Goal: Use online tool/utility: Utilize a website feature to perform a specific function

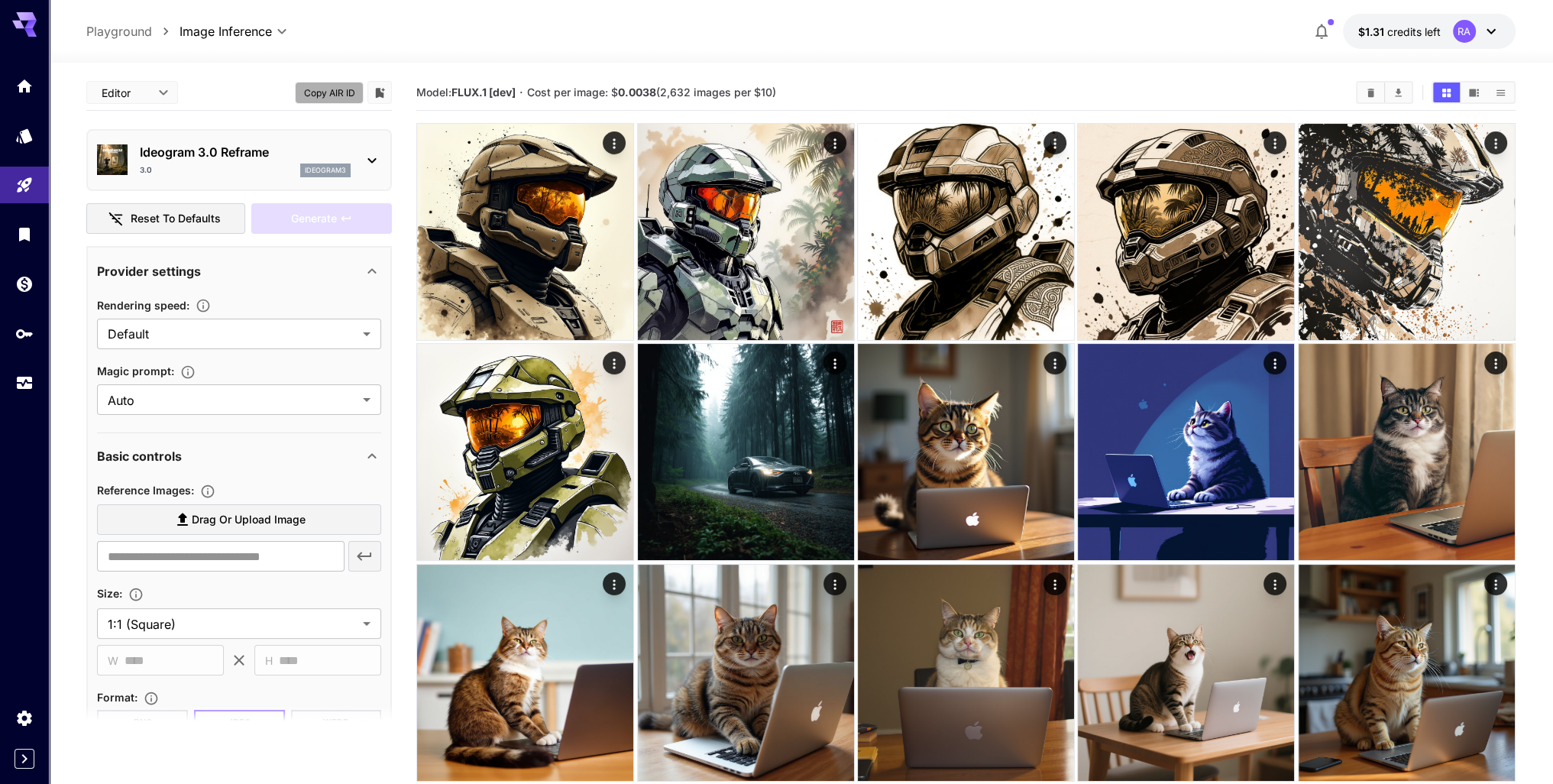
click at [339, 90] on button "Copy AIR ID" at bounding box center [329, 92] width 69 height 22
click at [319, 151] on p "Ideogram 3.0 Reframe" at bounding box center [245, 151] width 211 height 18
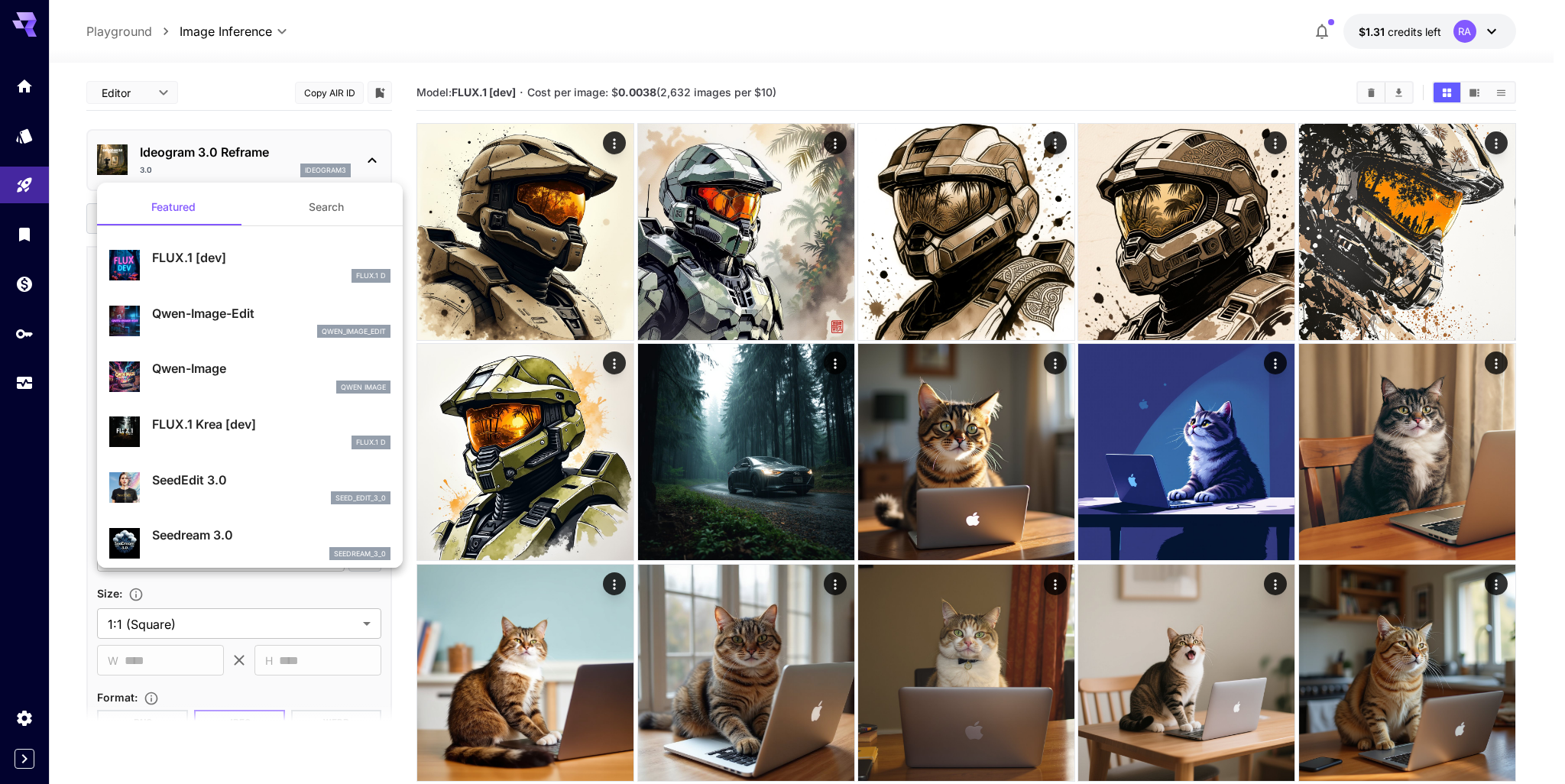
click at [298, 269] on div "FLUX.1 D" at bounding box center [272, 275] width 238 height 13
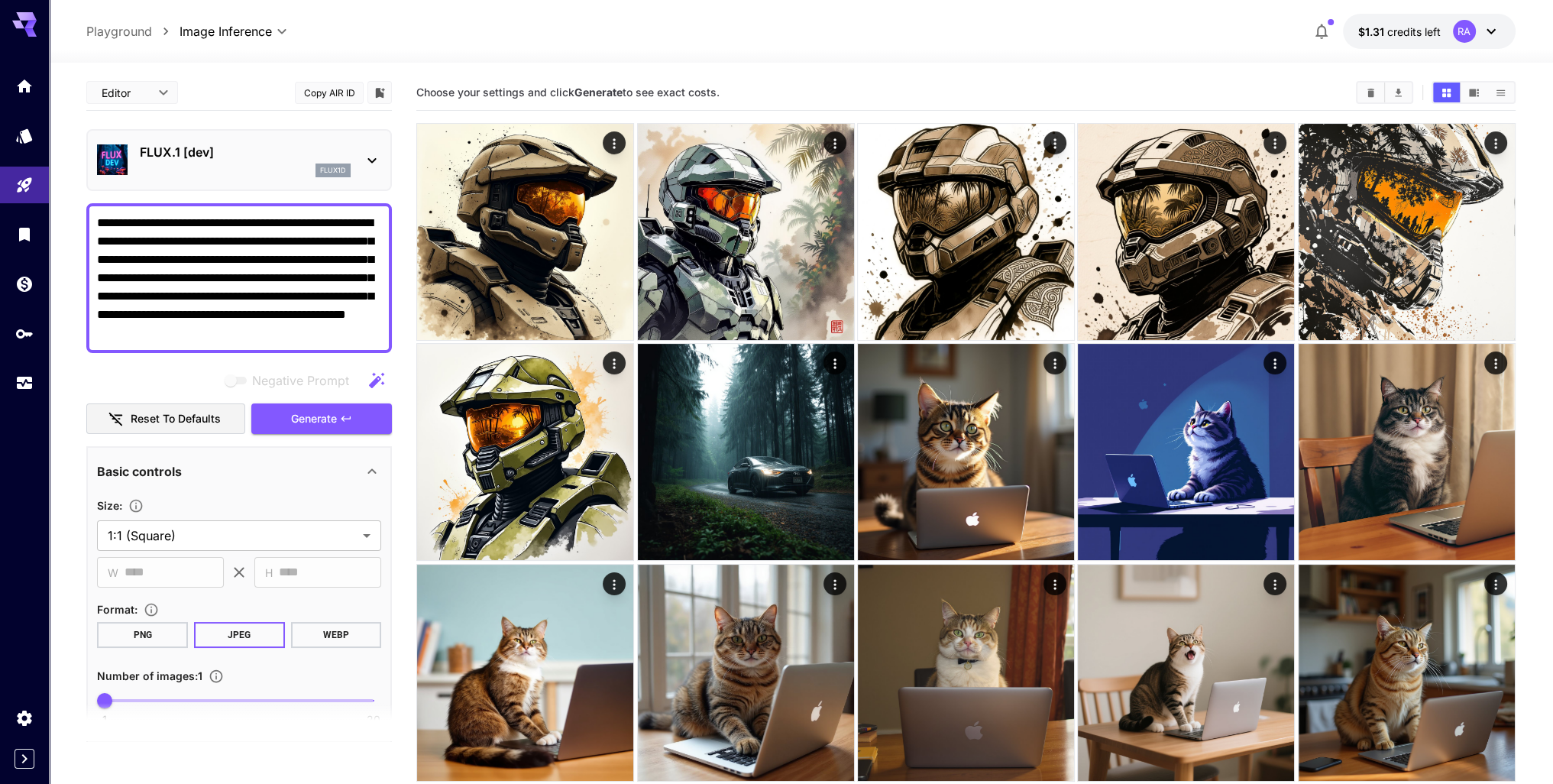
click at [179, 226] on textarea "**********" at bounding box center [238, 278] width 284 height 128
drag, startPoint x: 174, startPoint y: 225, endPoint x: 205, endPoint y: 220, distance: 31.4
click at [205, 220] on textarea "**********" at bounding box center [238, 278] width 284 height 128
click at [355, 426] on button "Generate" at bounding box center [322, 418] width 141 height 31
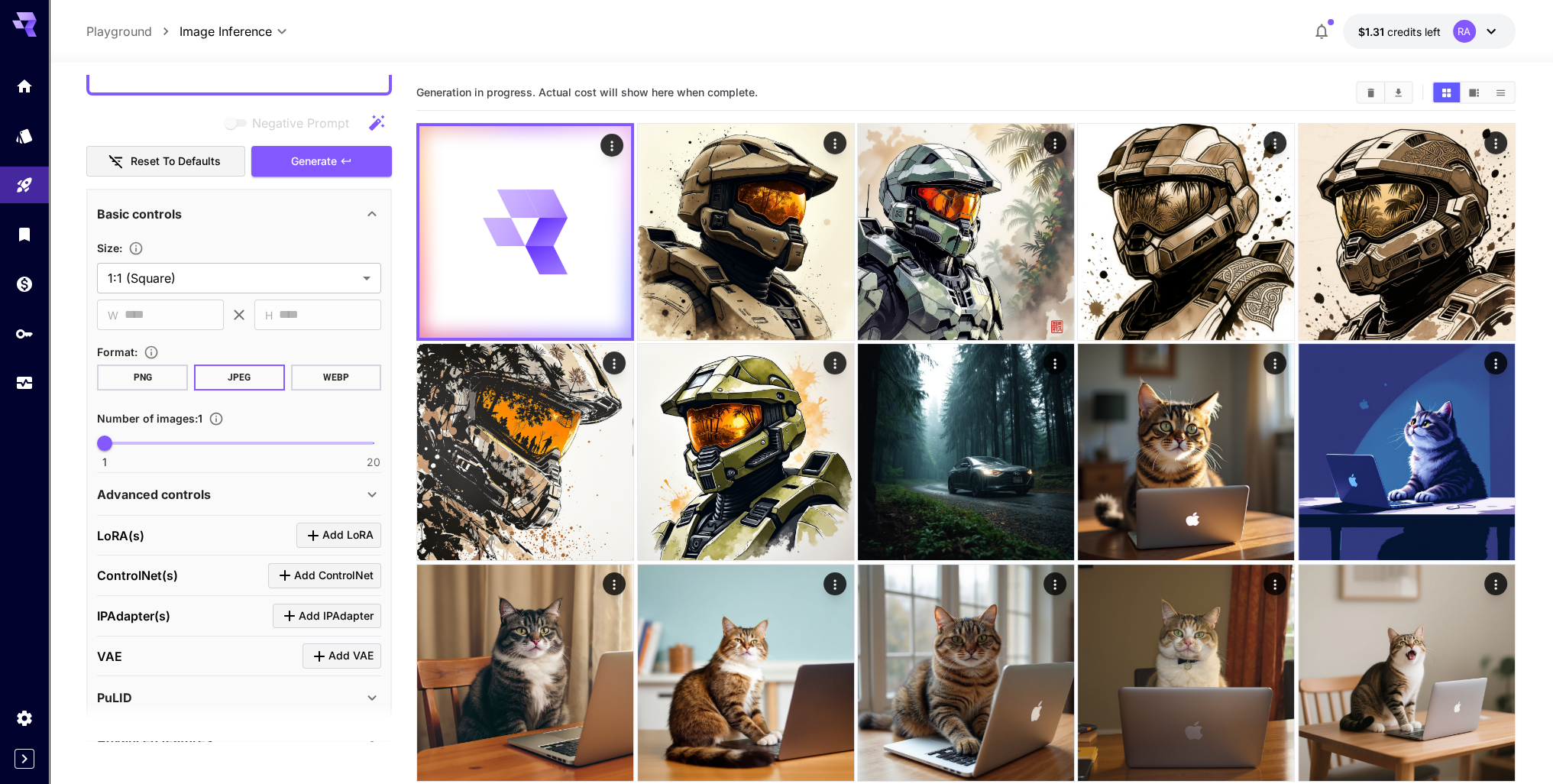
scroll to position [354, 0]
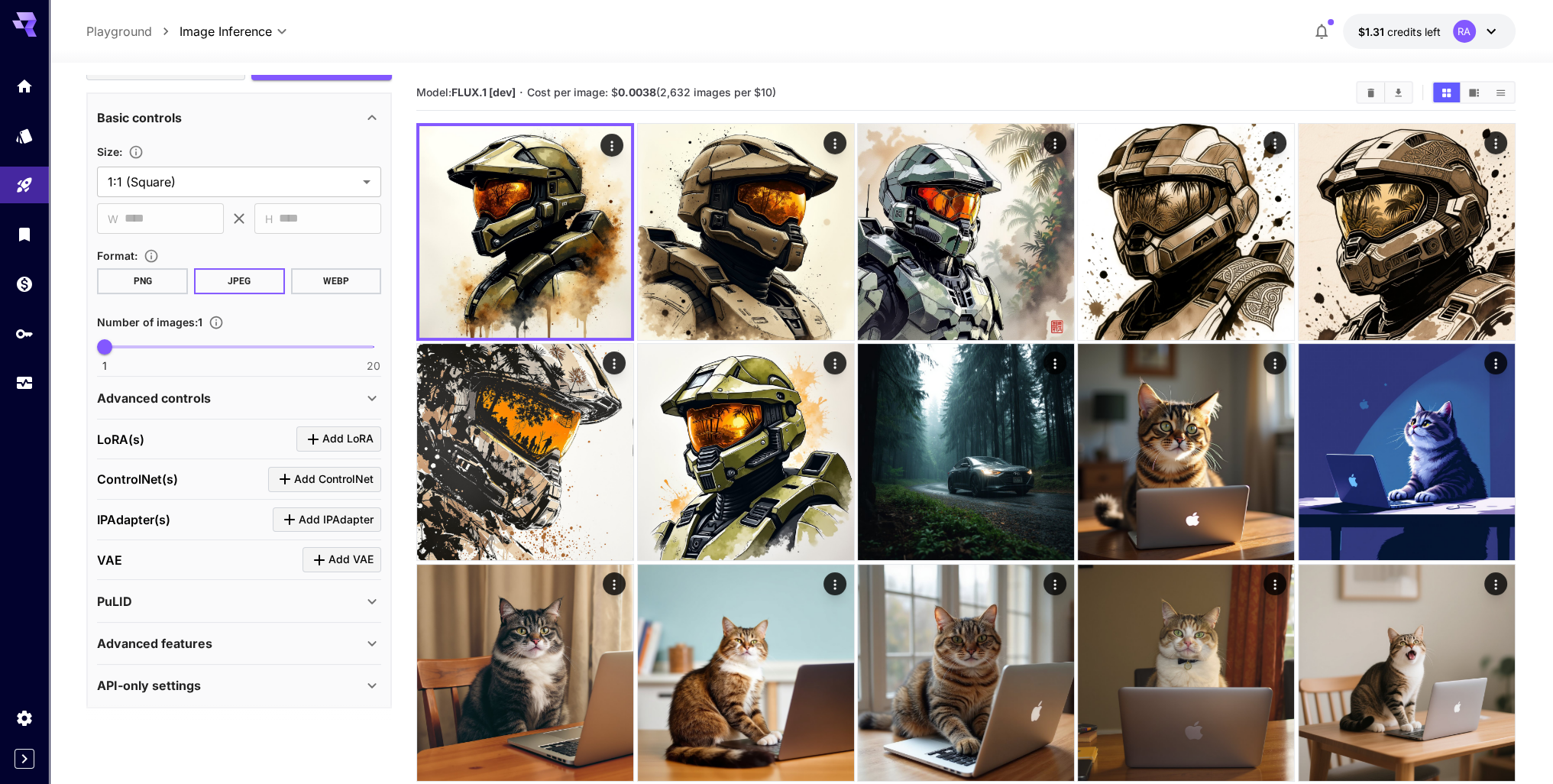
click at [189, 640] on p "Advanced features" at bounding box center [154, 643] width 116 height 18
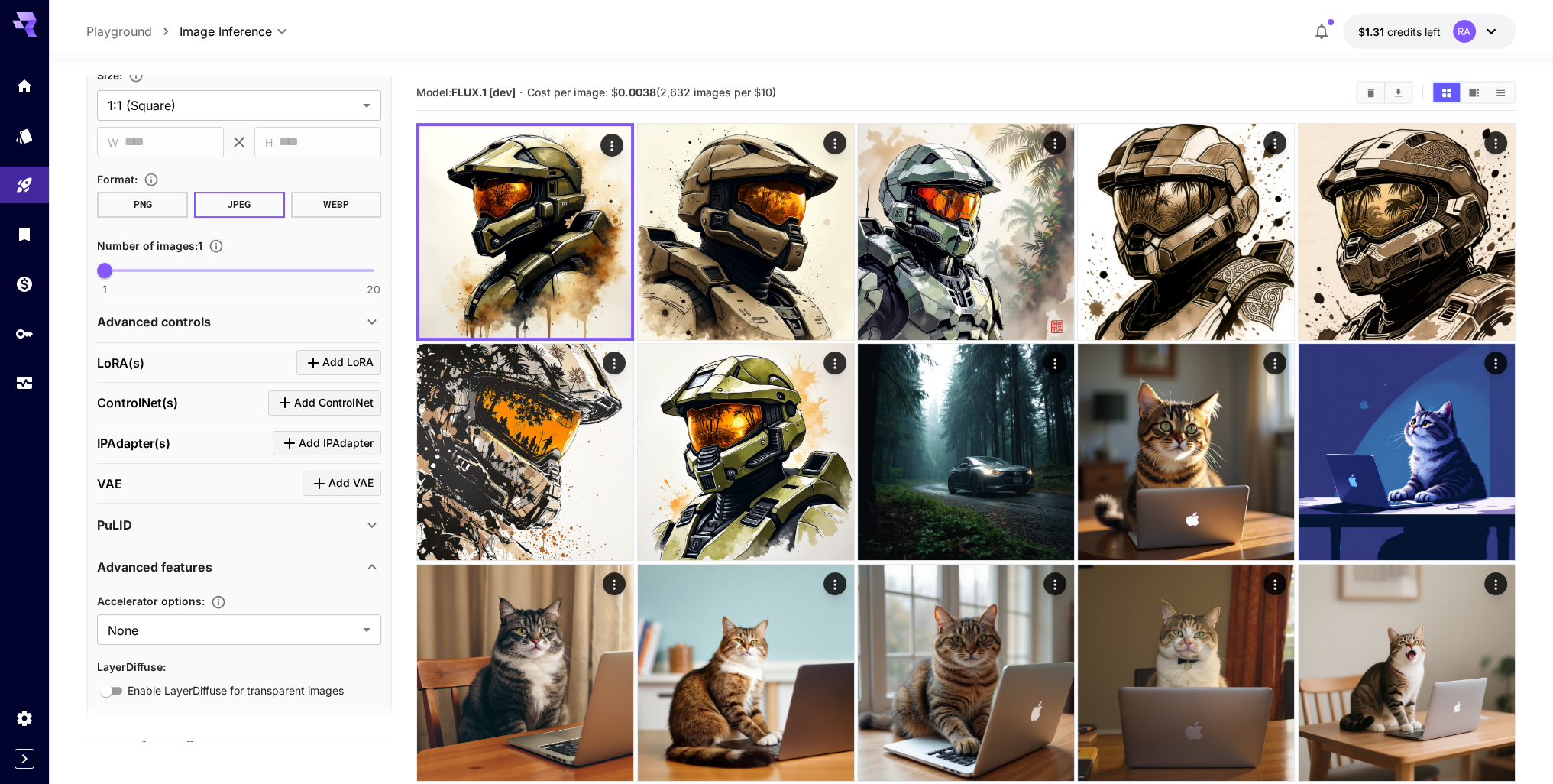
scroll to position [480, 0]
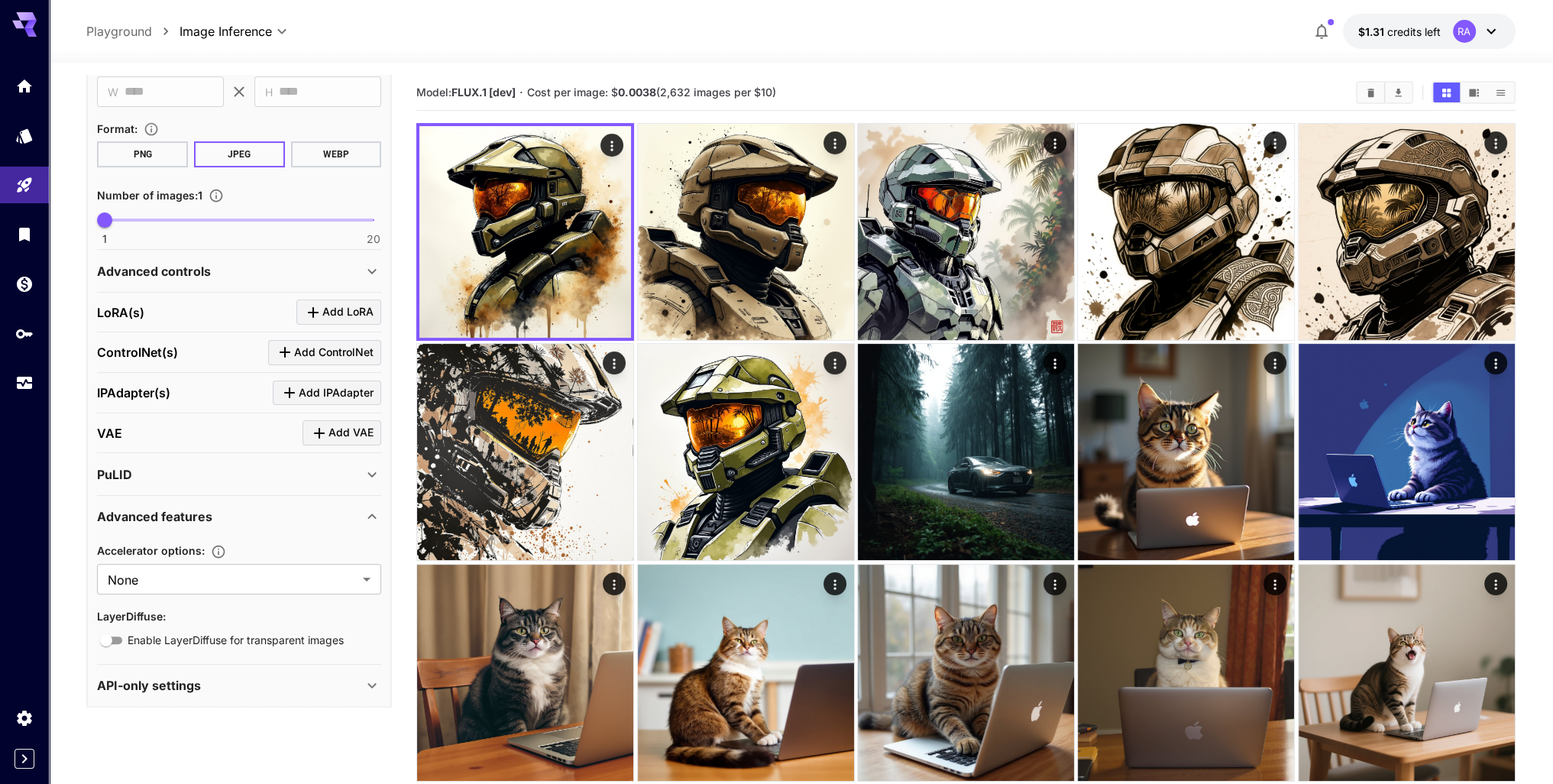
click at [157, 267] on p "Advanced controls" at bounding box center [153, 271] width 114 height 18
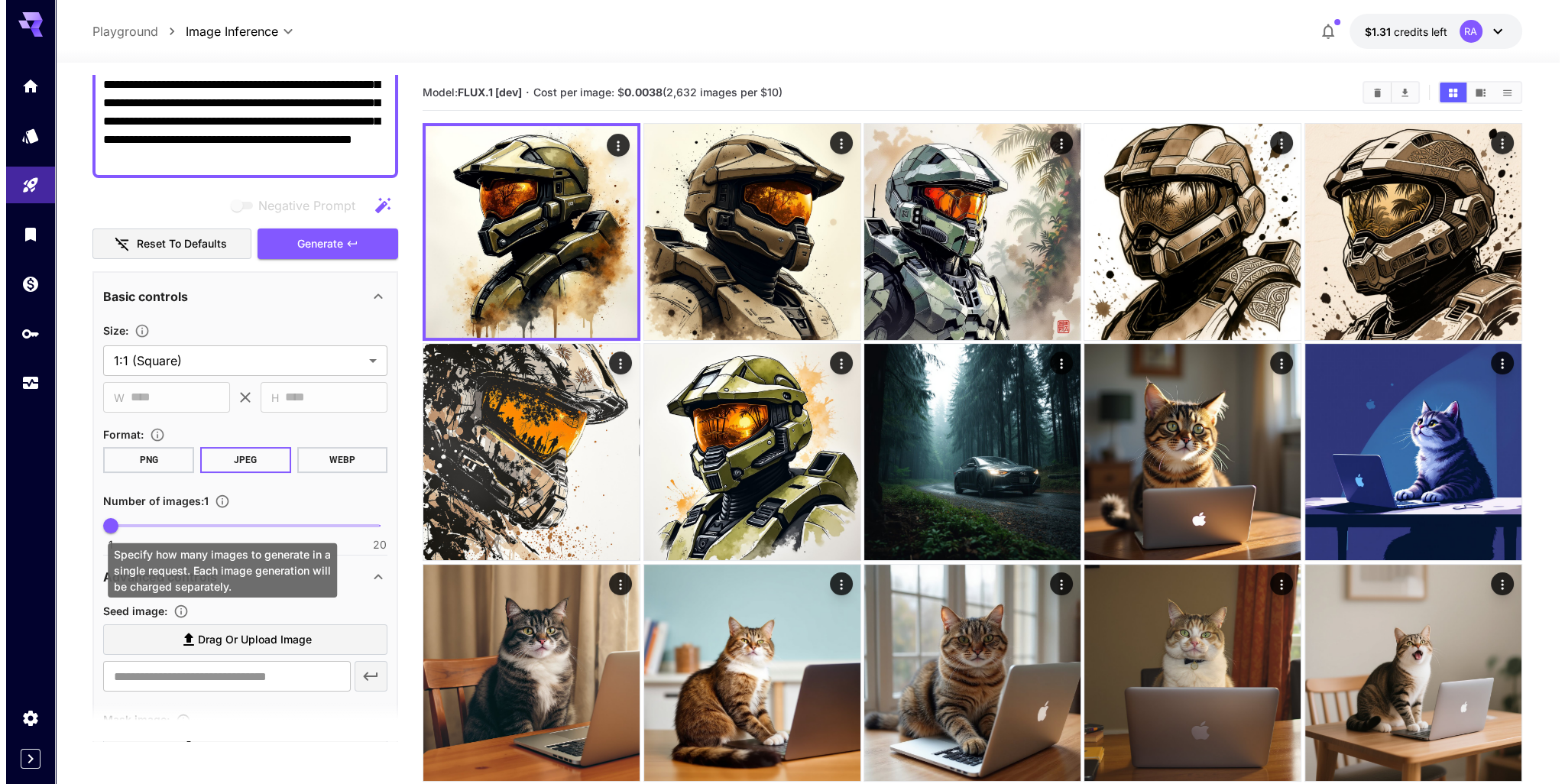
scroll to position [0, 0]
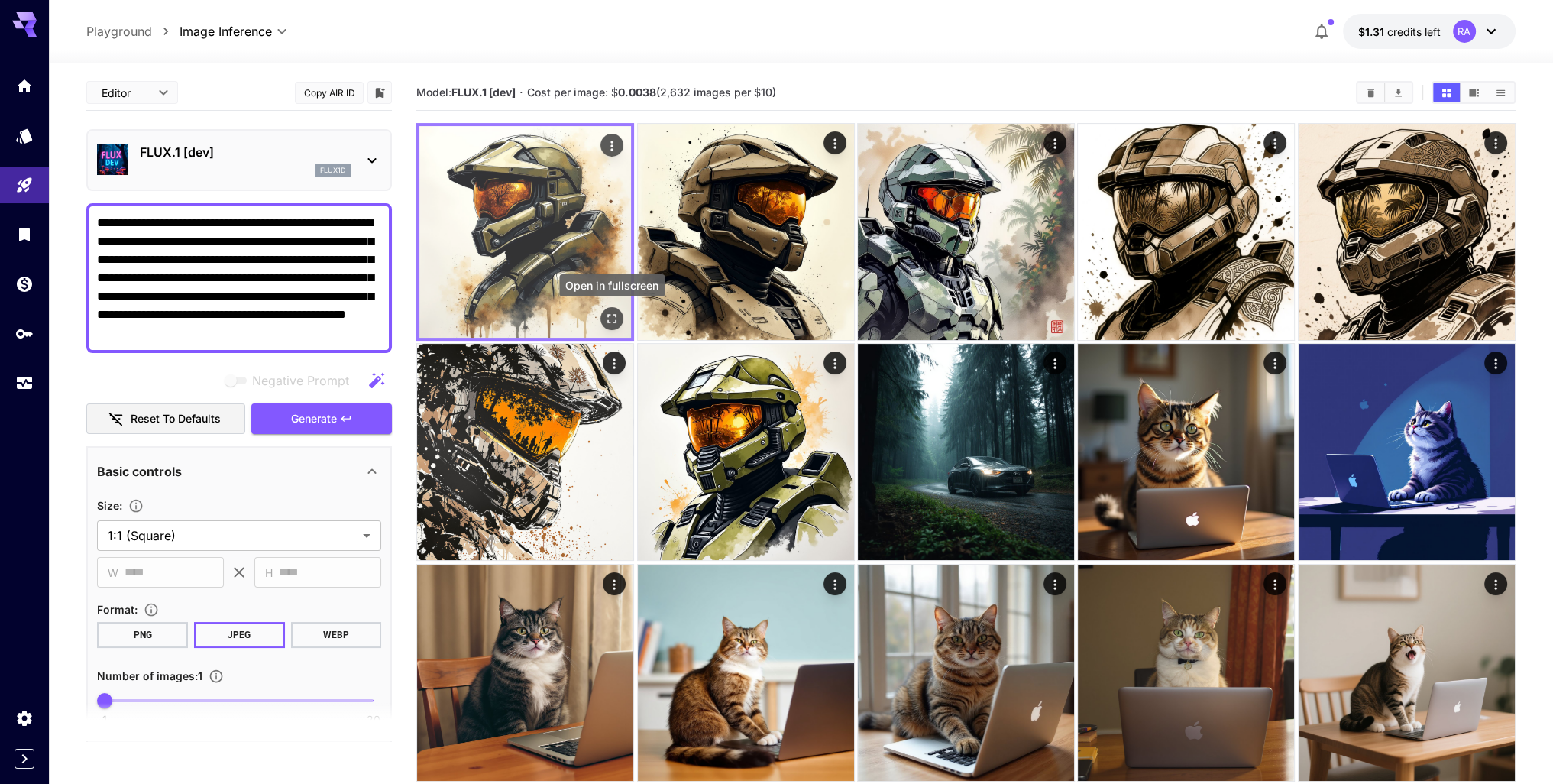
click at [611, 319] on icon "Open in fullscreen" at bounding box center [611, 318] width 15 height 15
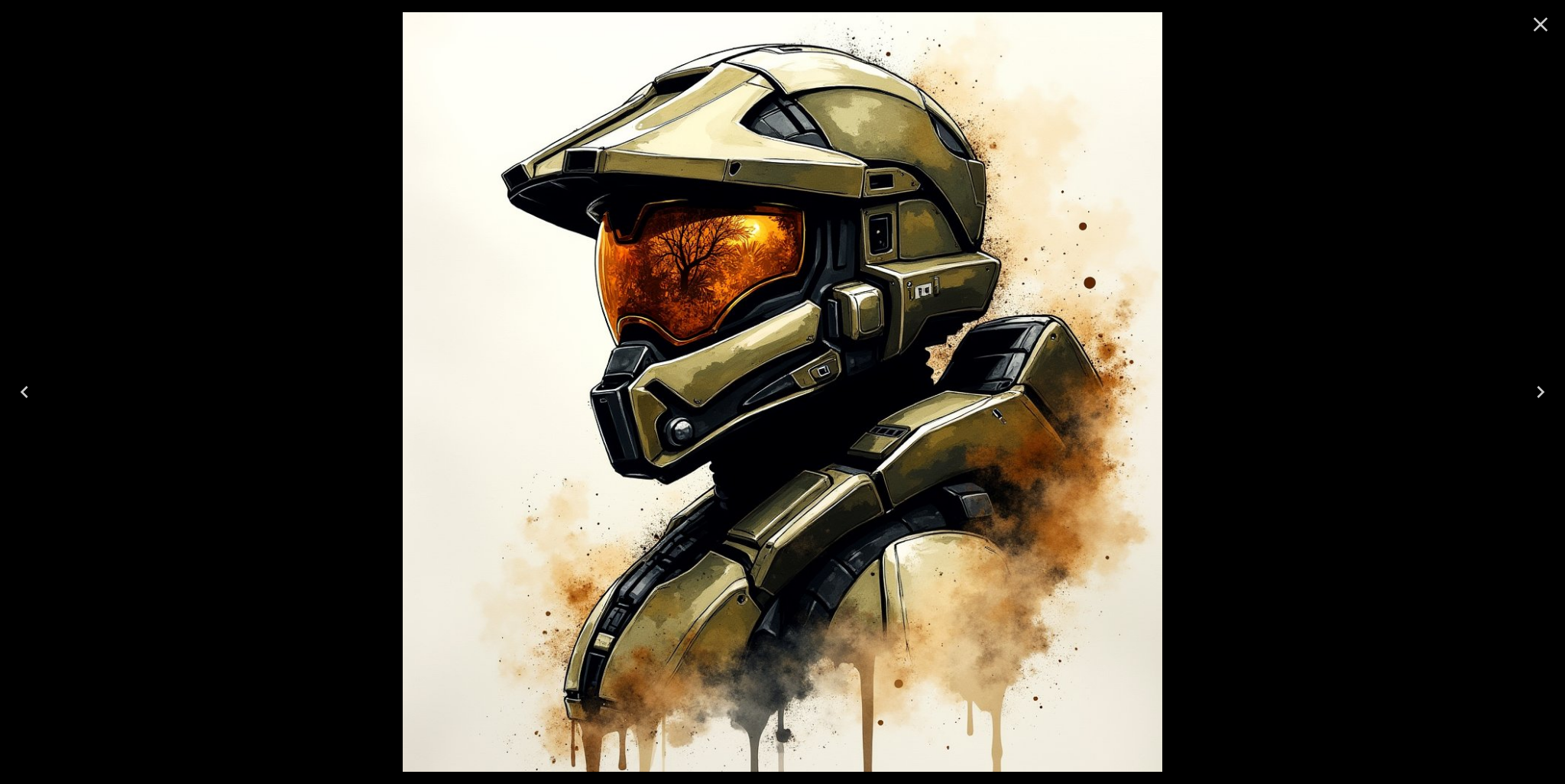
click at [1537, 27] on icon "Close" at bounding box center [1541, 25] width 14 height 14
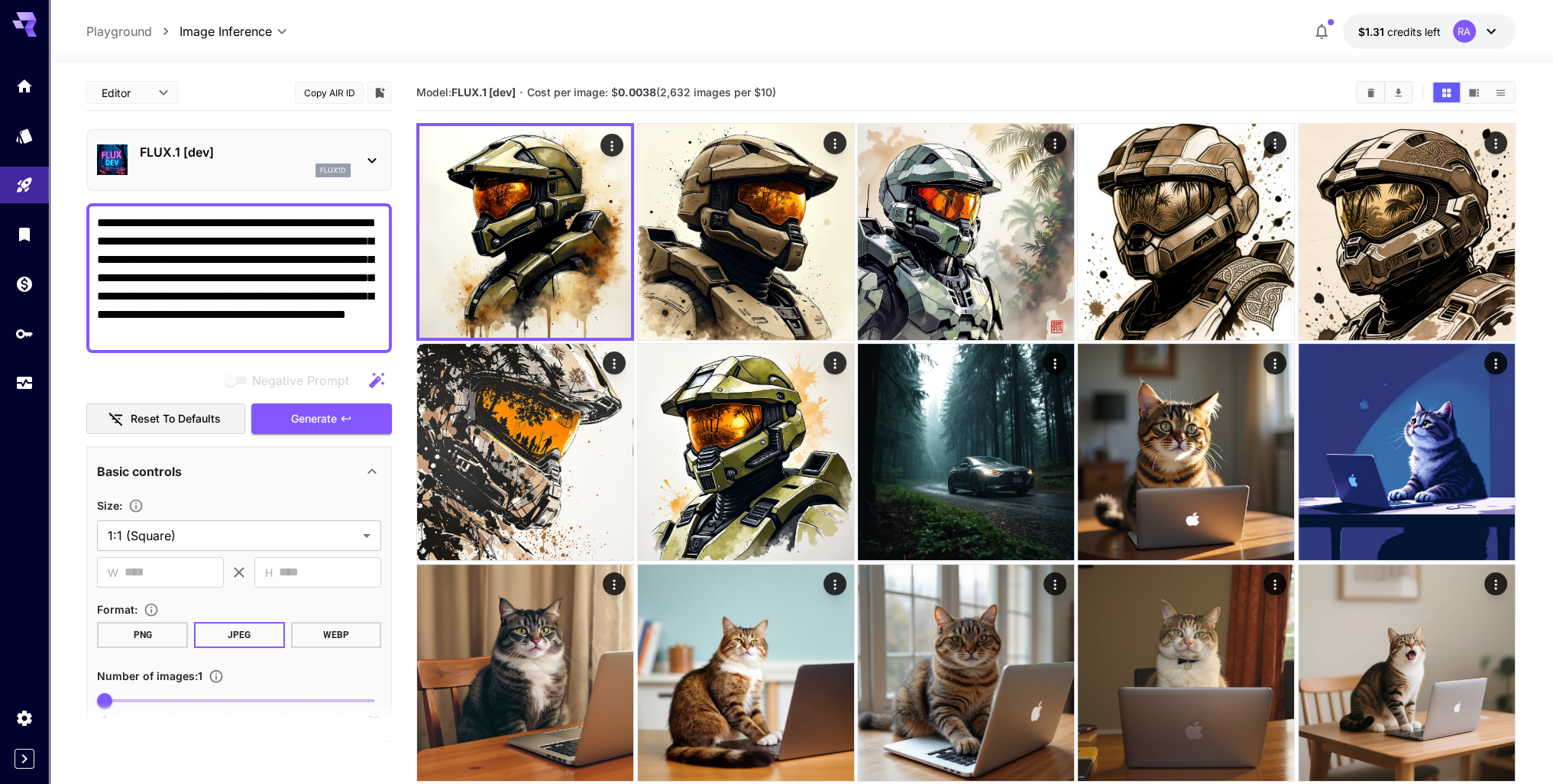
click at [294, 276] on textarea "**********" at bounding box center [238, 278] width 284 height 128
paste textarea
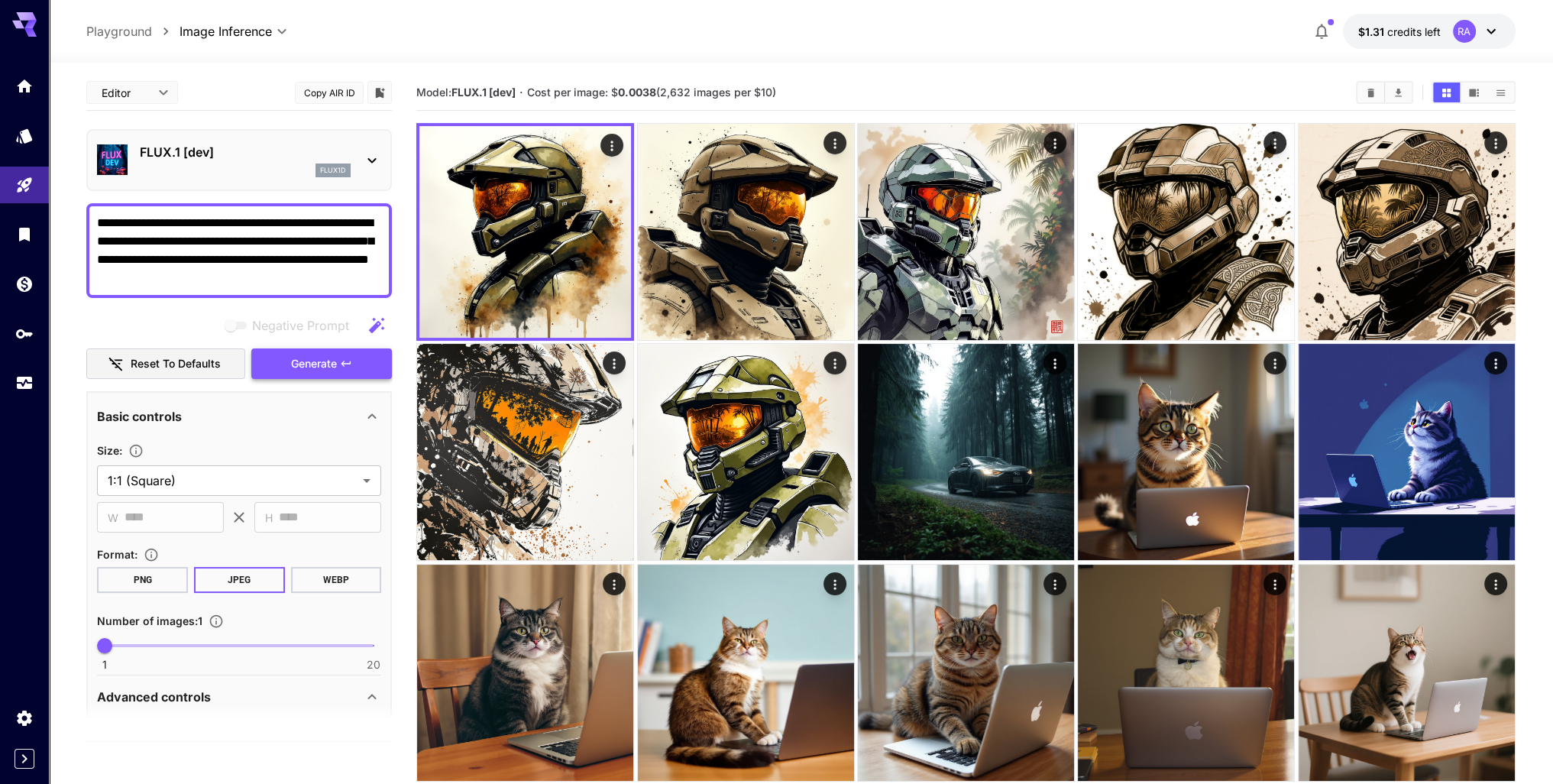
type textarea "**********"
click at [313, 365] on span "Generate" at bounding box center [314, 364] width 46 height 19
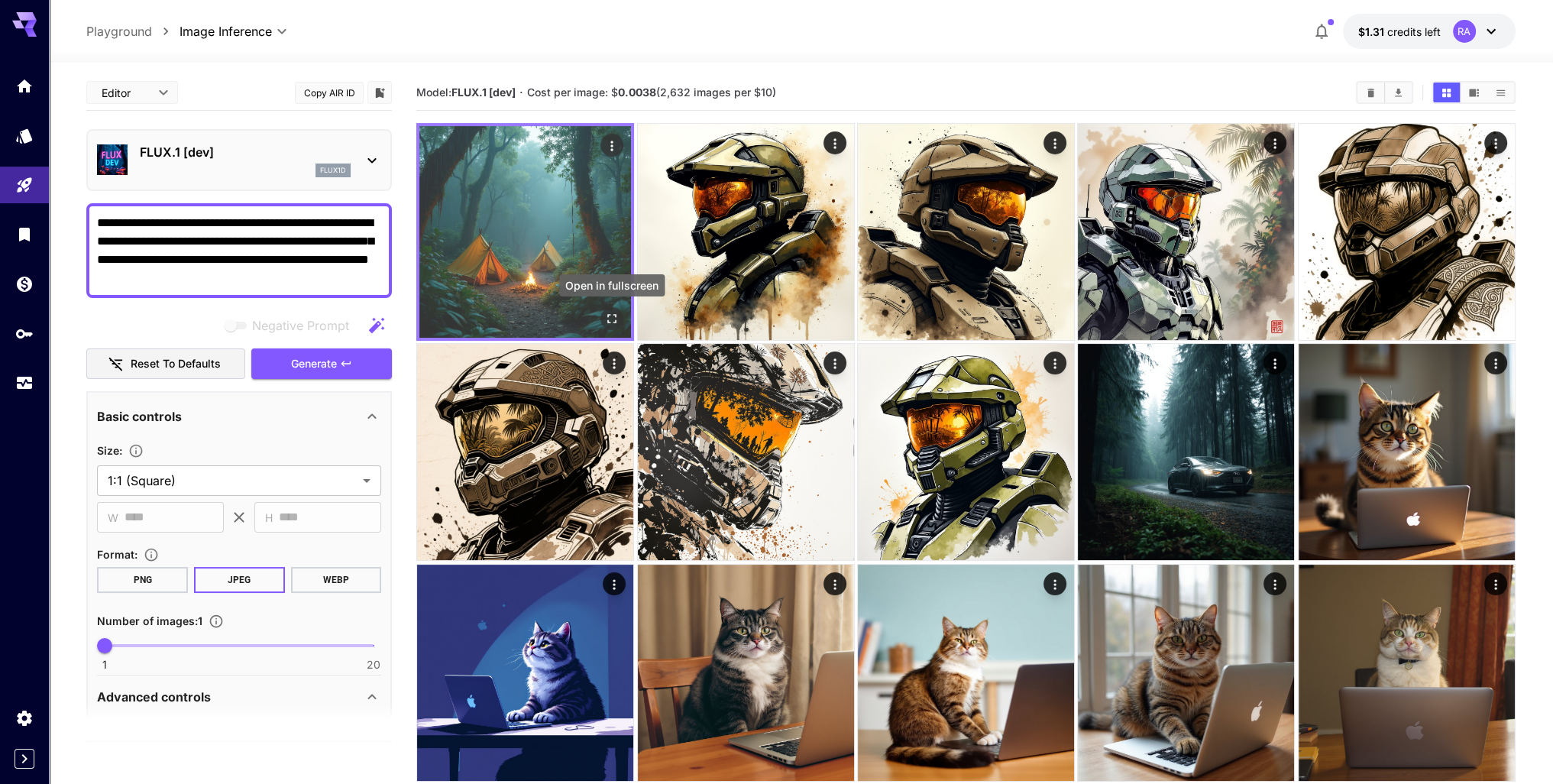
click at [611, 317] on icon "Open in fullscreen" at bounding box center [611, 318] width 15 height 15
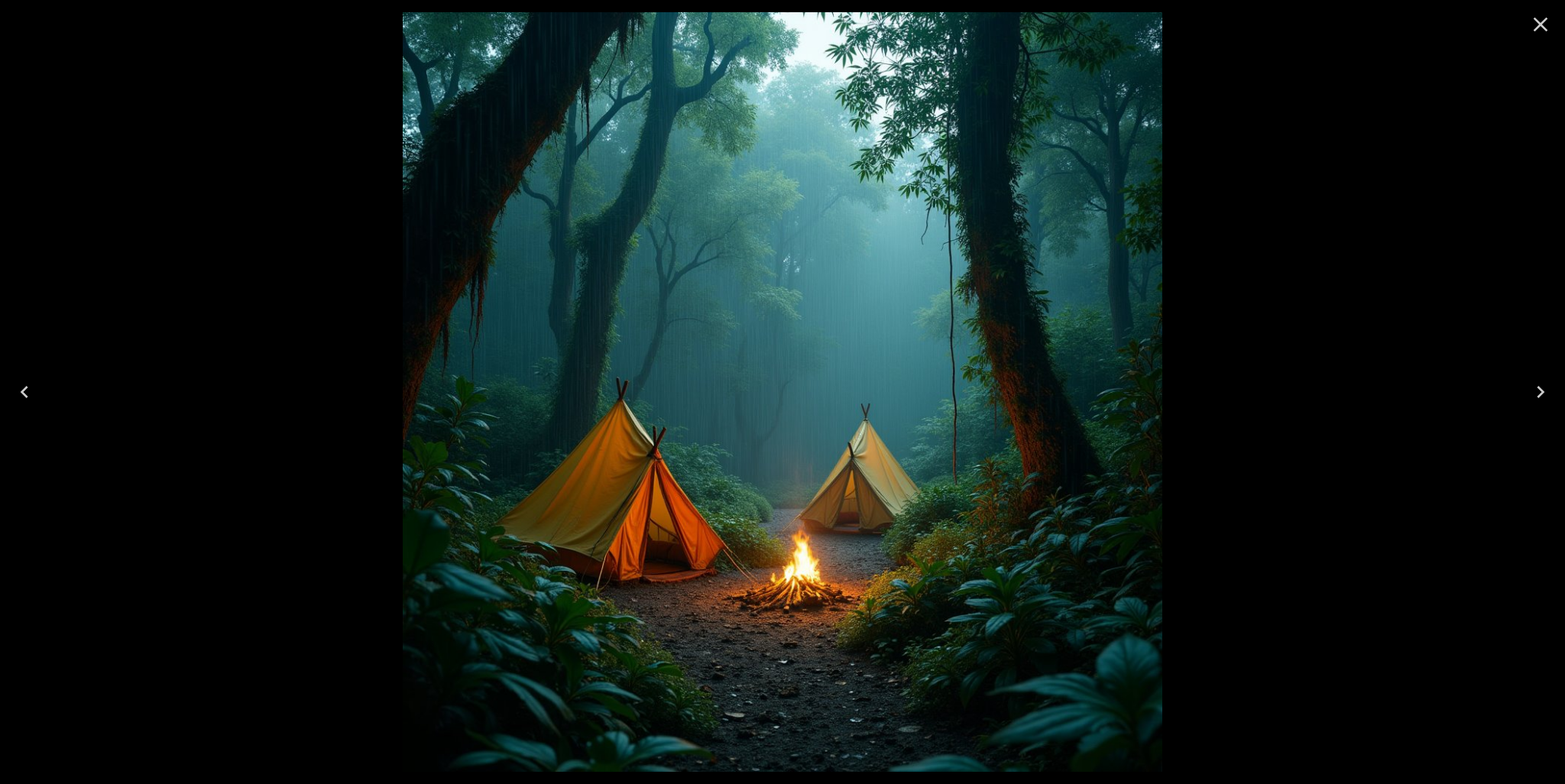
click at [1533, 33] on icon "Close" at bounding box center [1540, 24] width 24 height 24
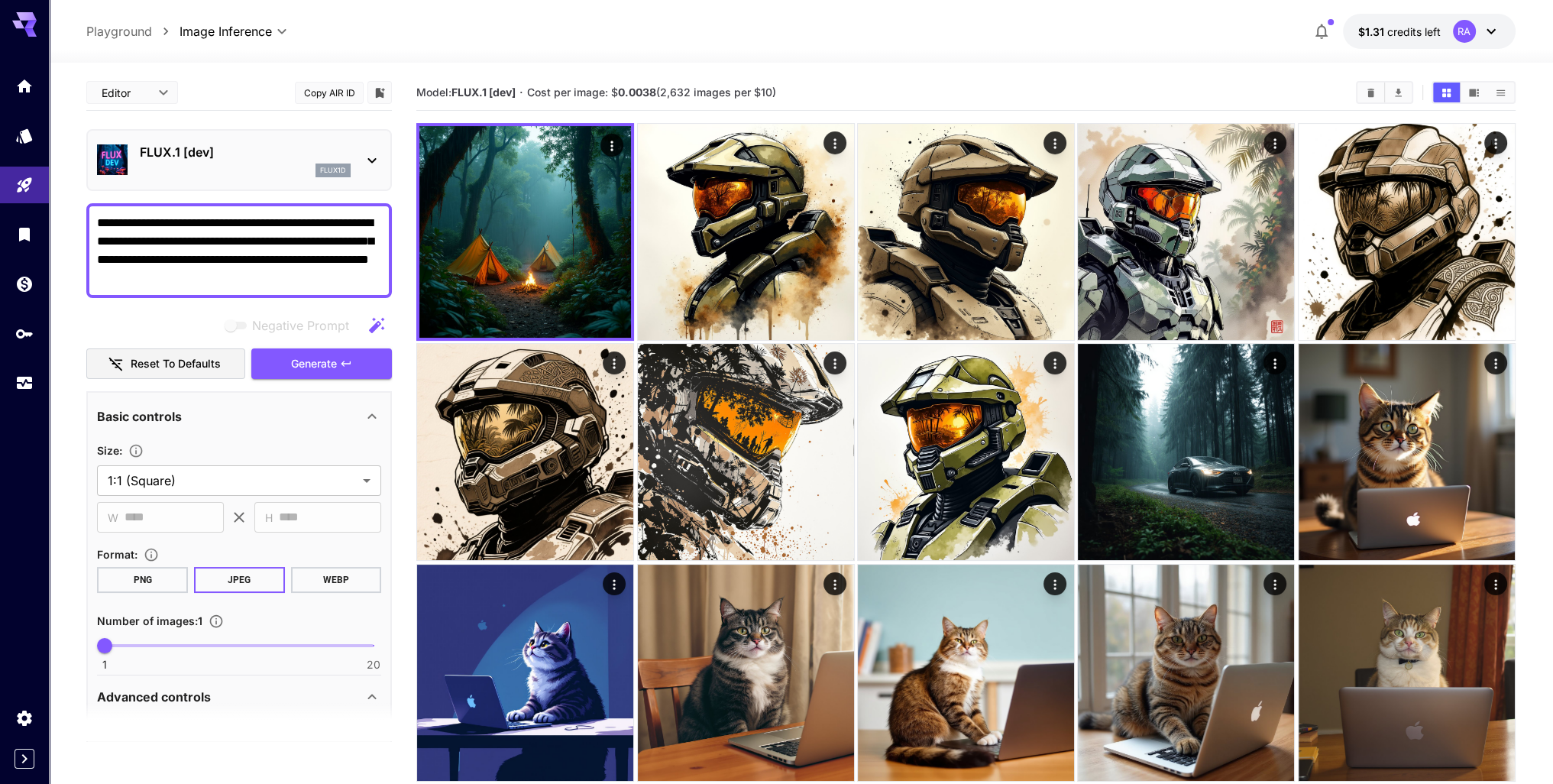
click at [358, 157] on div "FLUX.1 [dev] flux1d" at bounding box center [238, 160] width 284 height 47
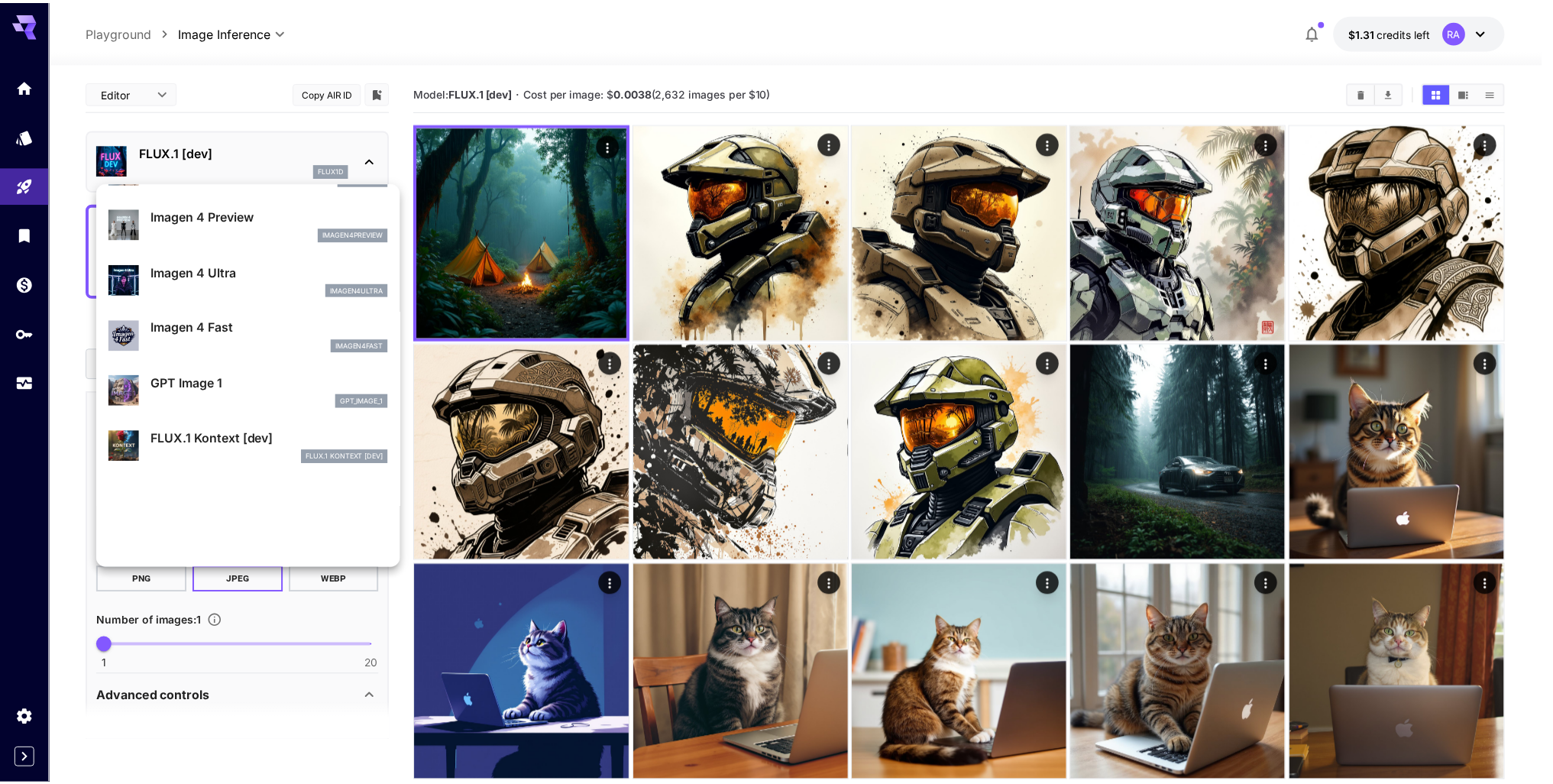
scroll to position [689, 0]
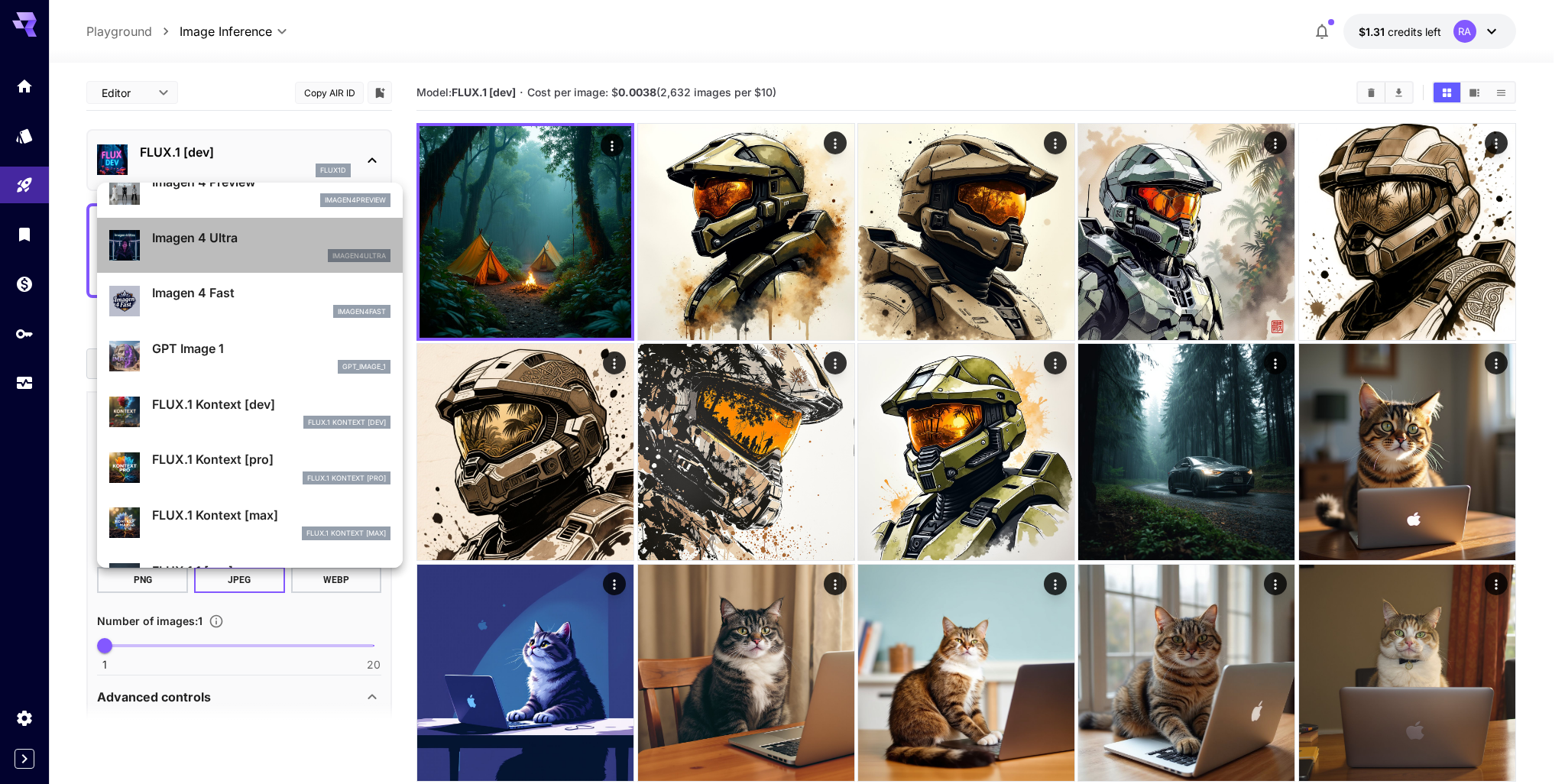
click at [273, 253] on div "imagen4ultra" at bounding box center [272, 255] width 238 height 13
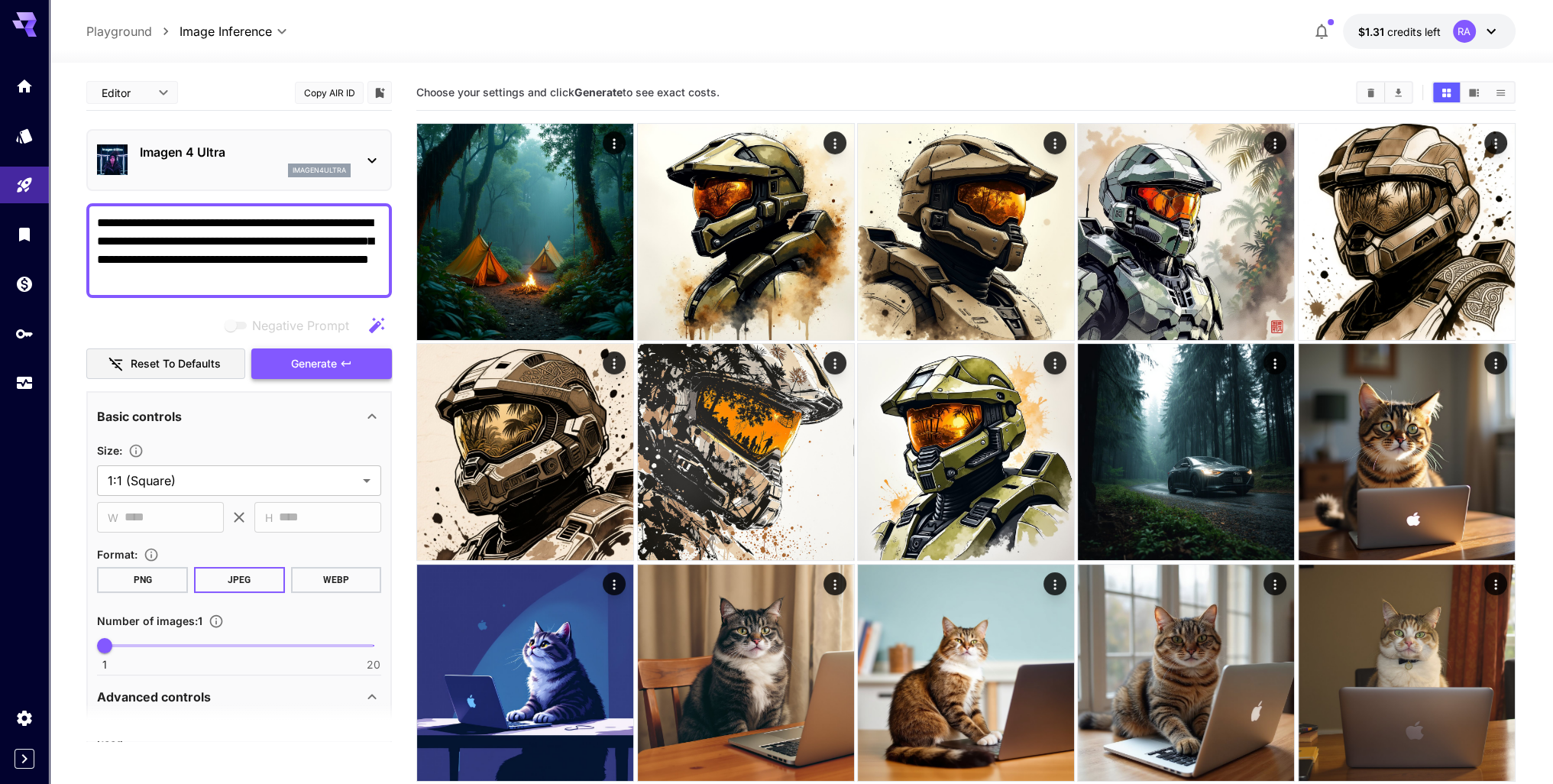
click at [345, 365] on icon "button" at bounding box center [346, 363] width 9 height 5
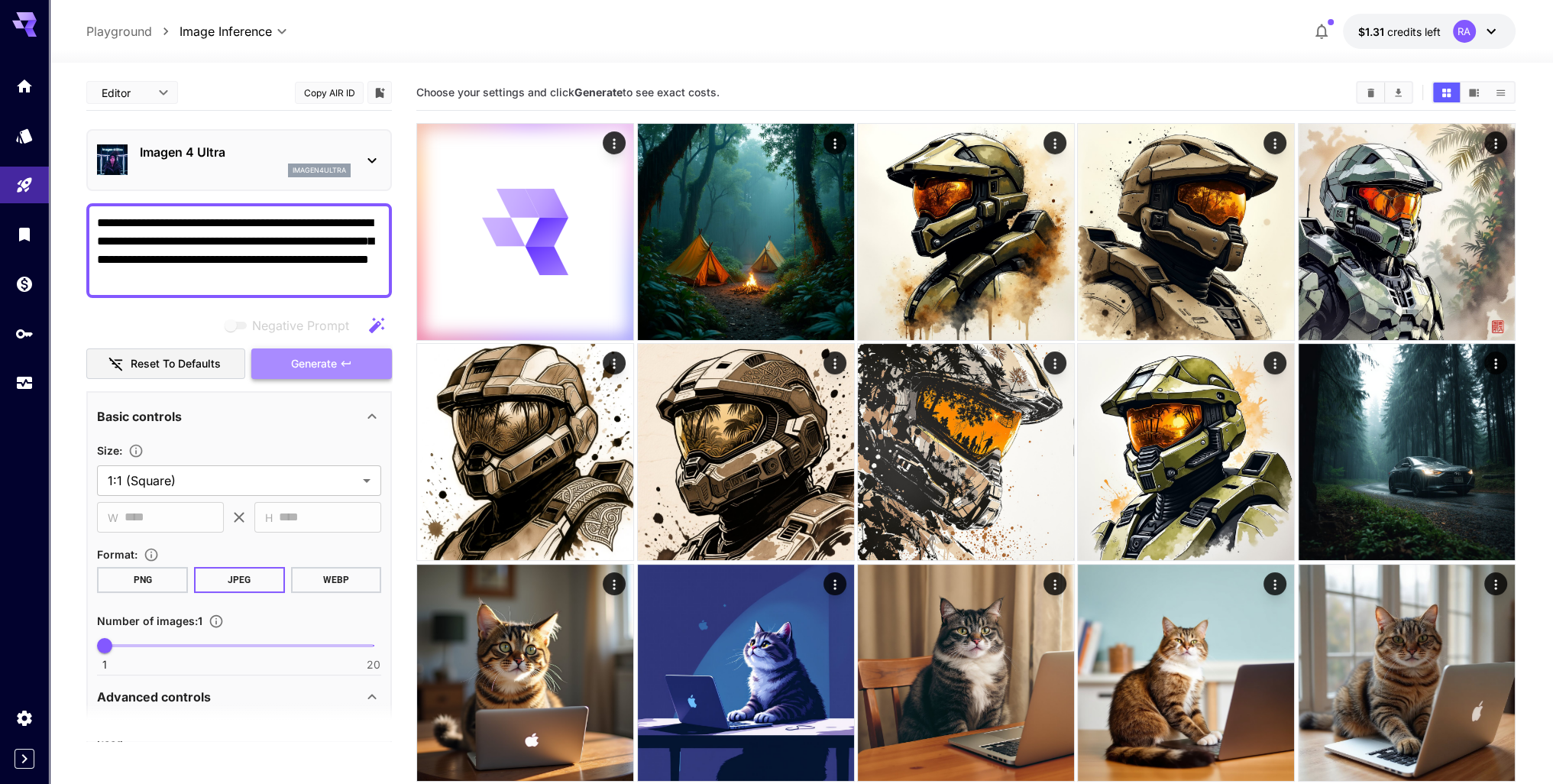
click at [311, 358] on span "Generate" at bounding box center [314, 364] width 46 height 19
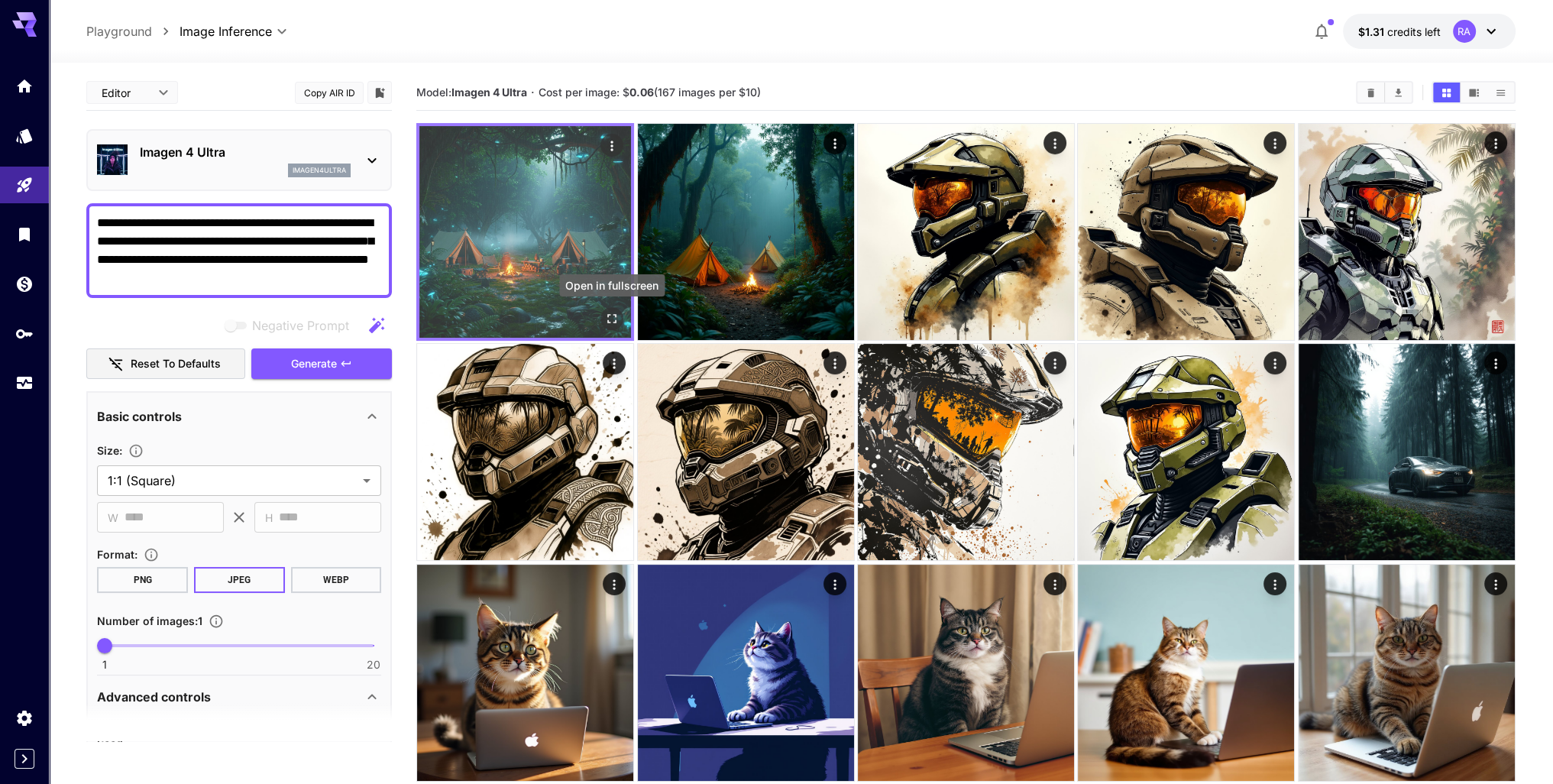
click at [613, 321] on icon "Open in fullscreen" at bounding box center [611, 318] width 15 height 15
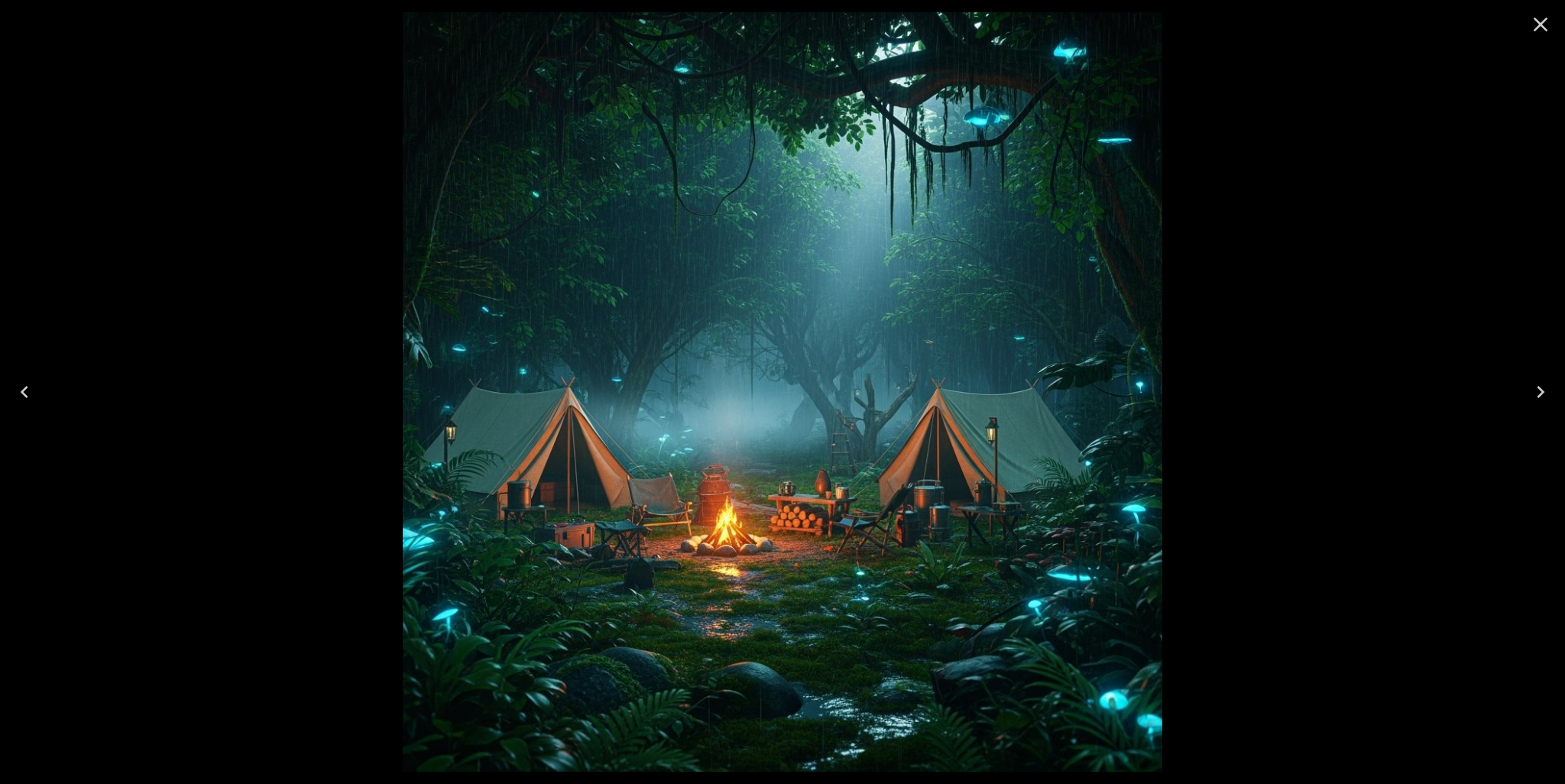
click at [1543, 15] on icon "Close" at bounding box center [1540, 24] width 24 height 24
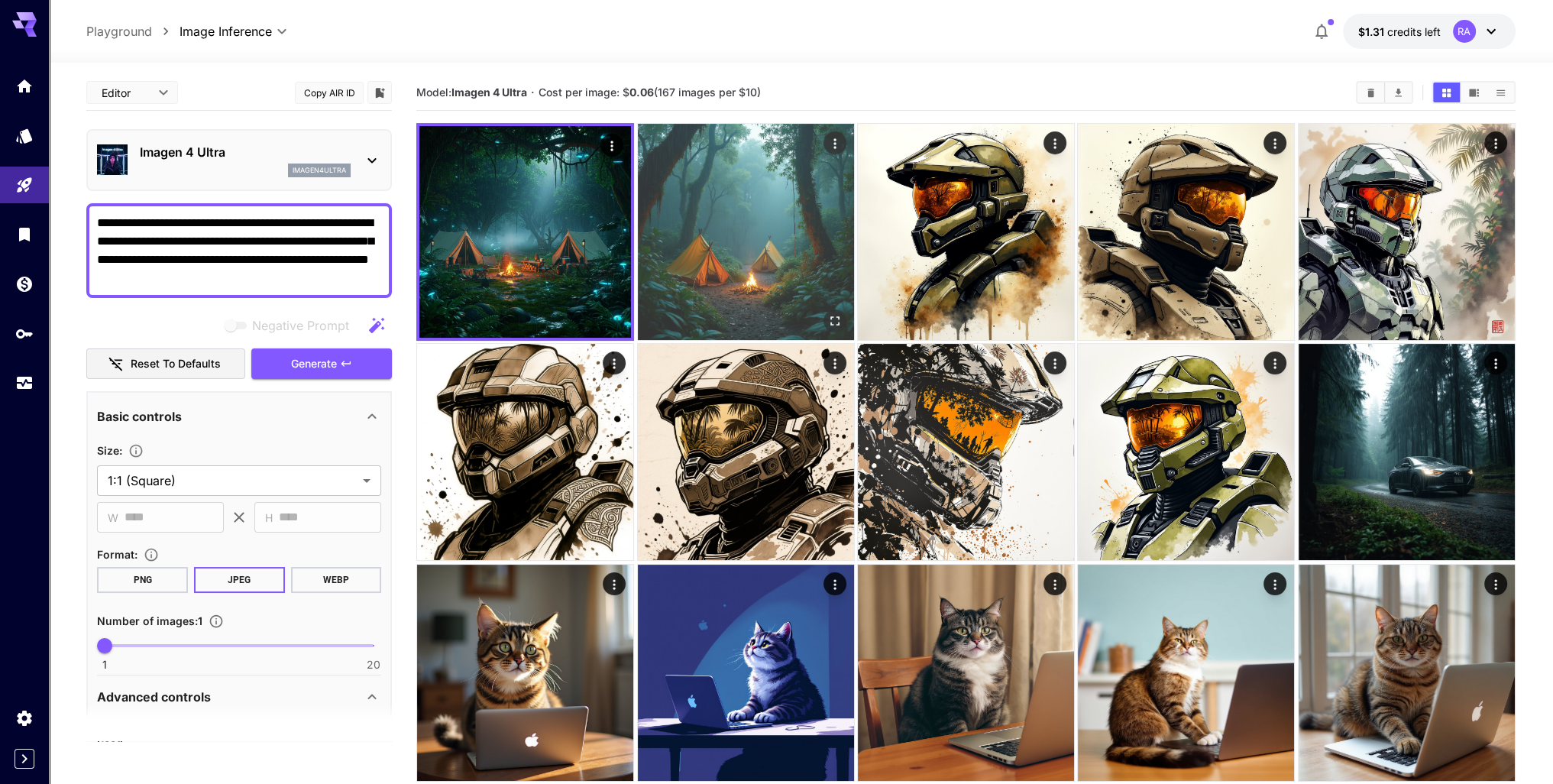
click at [756, 167] on img at bounding box center [746, 231] width 216 height 216
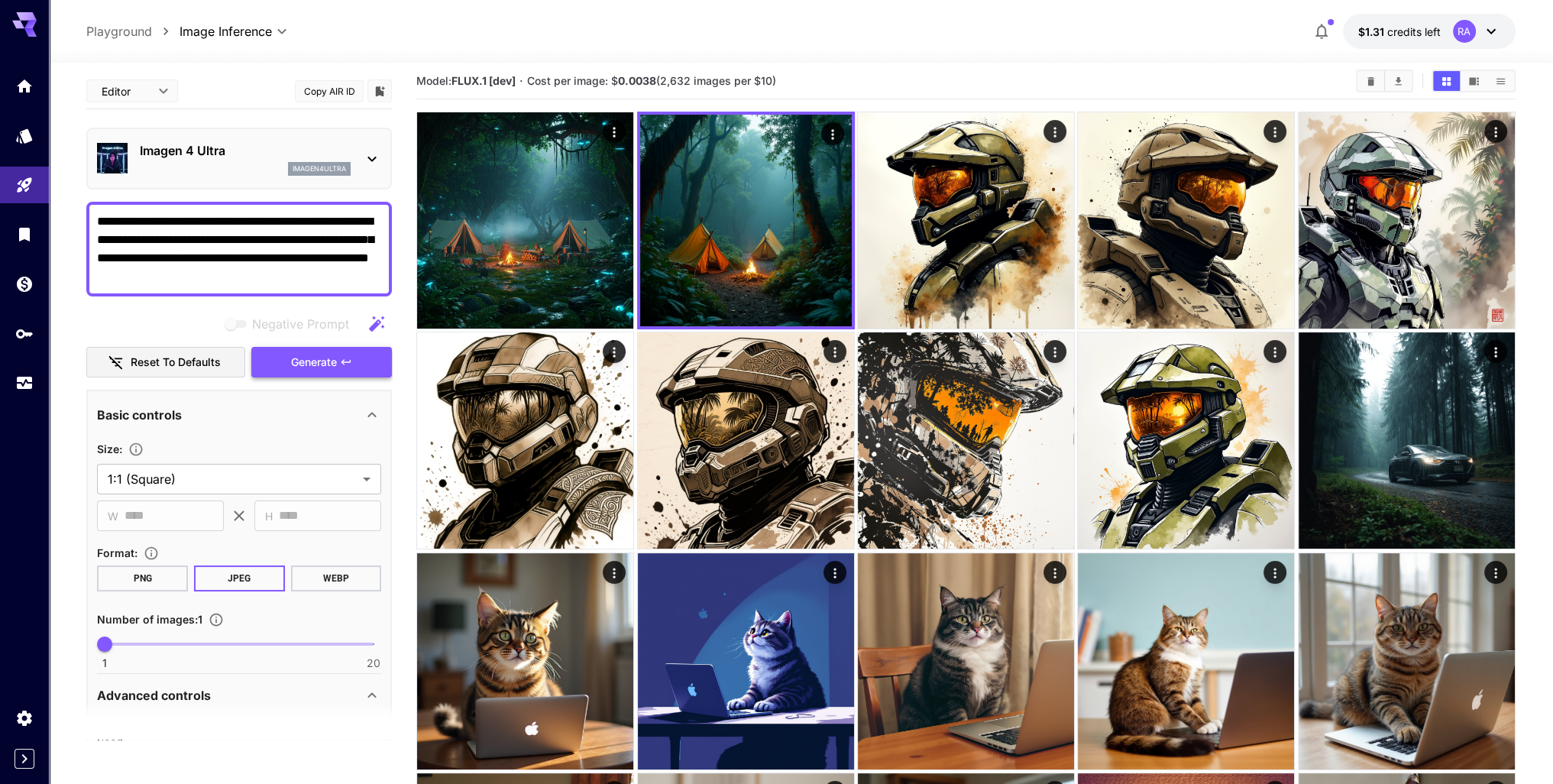
scroll to position [229, 0]
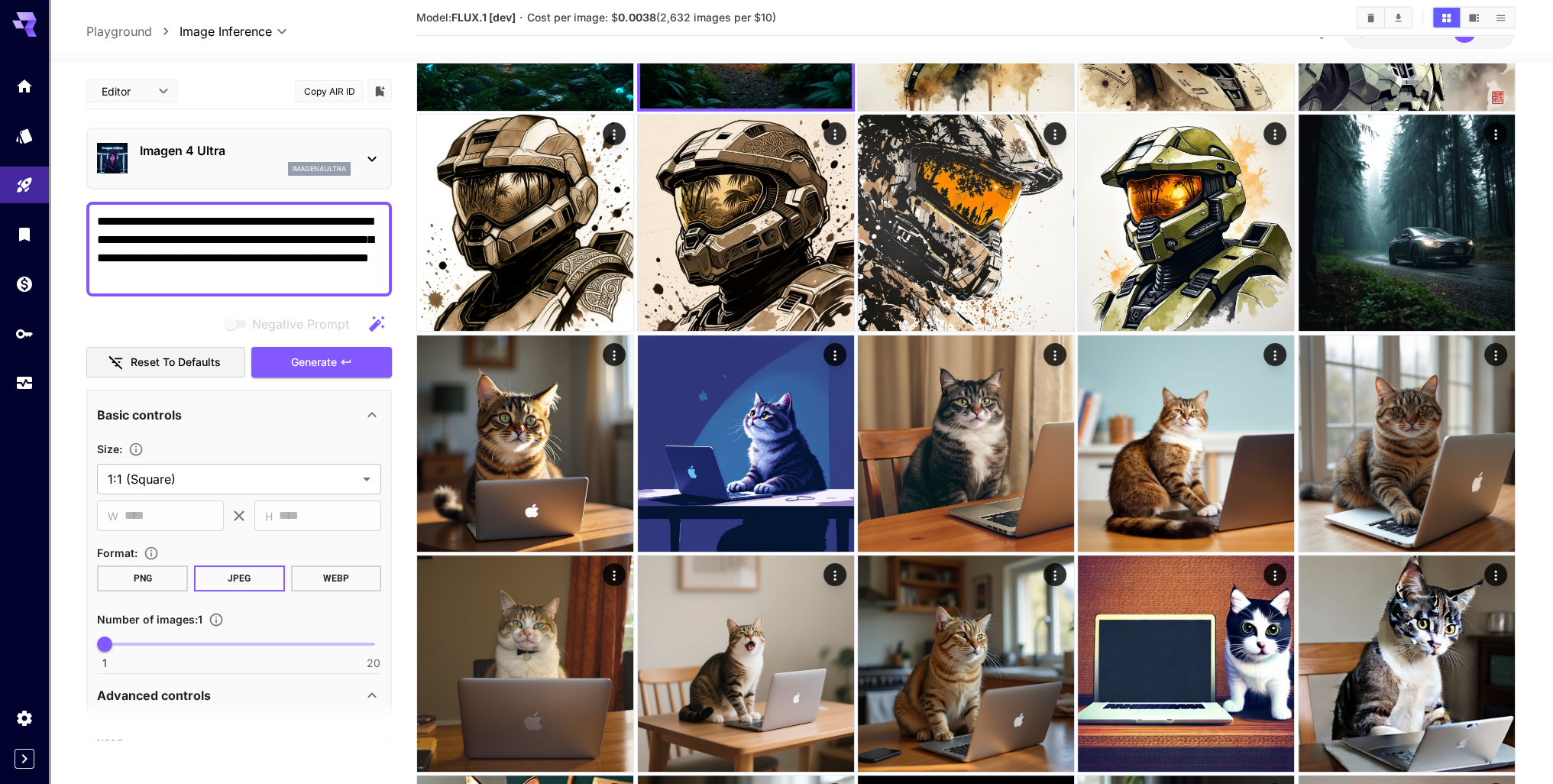
click at [198, 691] on p "Advanced controls" at bounding box center [153, 695] width 114 height 18
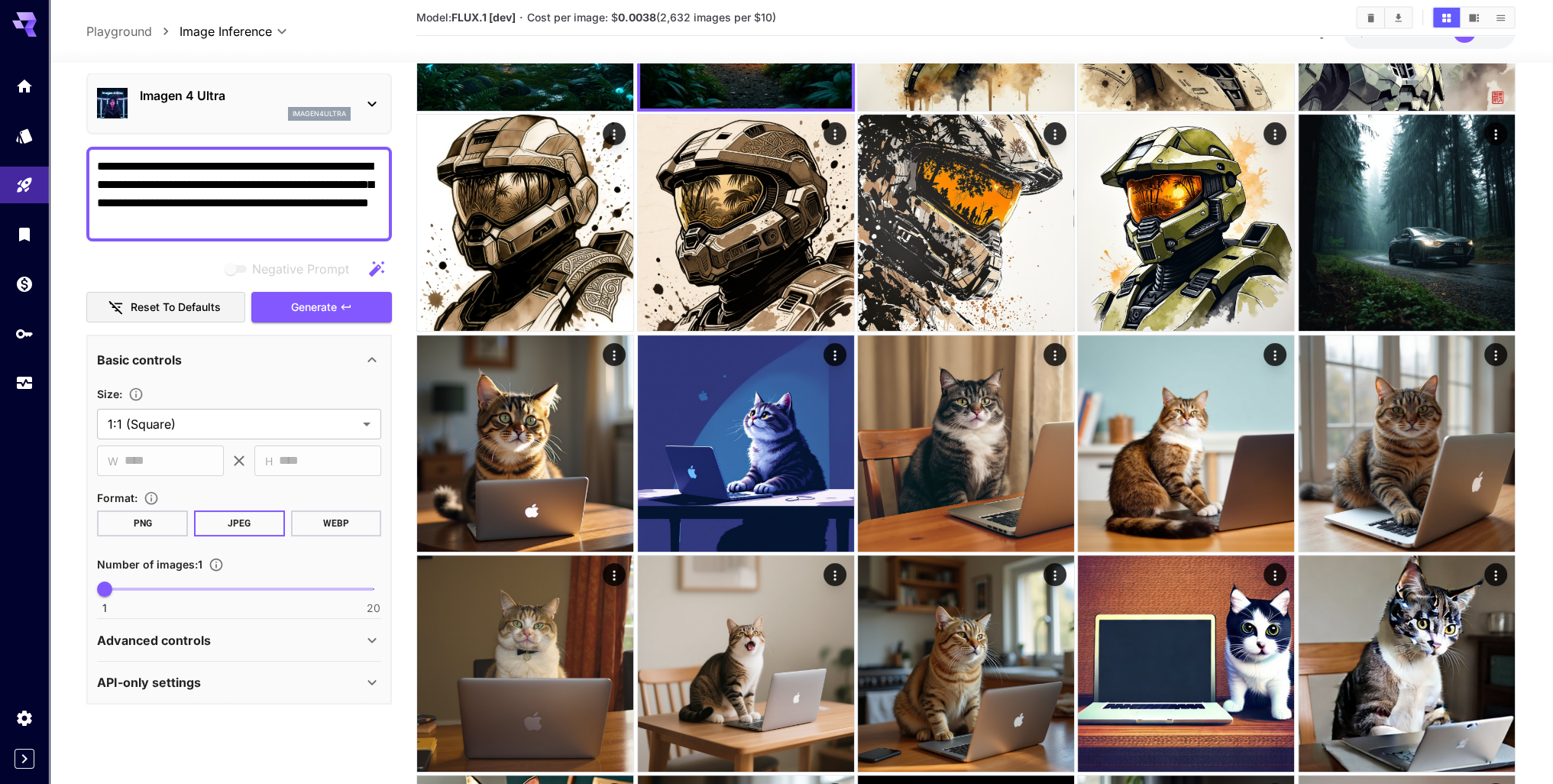
scroll to position [535, 0]
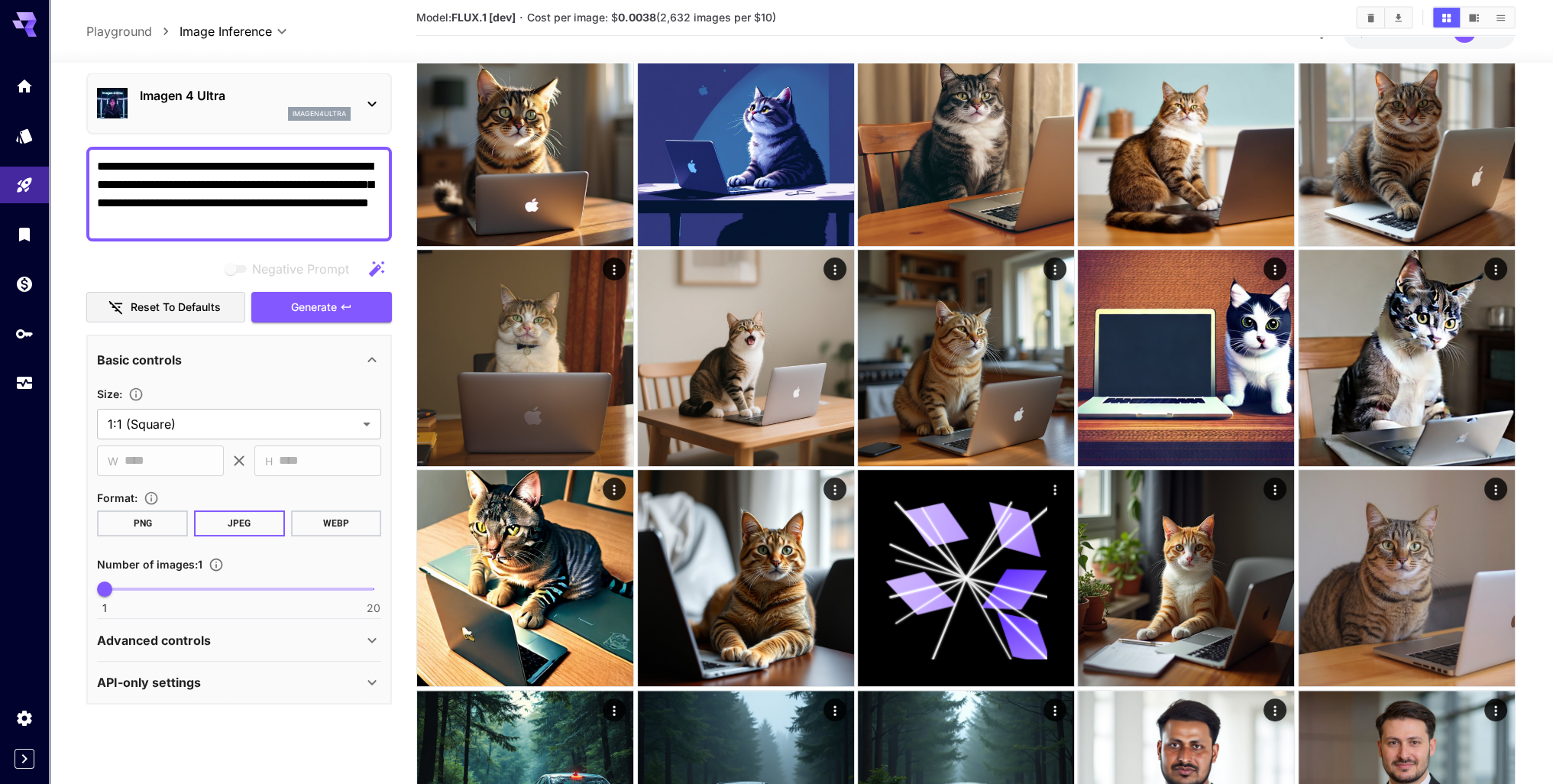
click at [220, 637] on div "Advanced controls" at bounding box center [229, 640] width 266 height 18
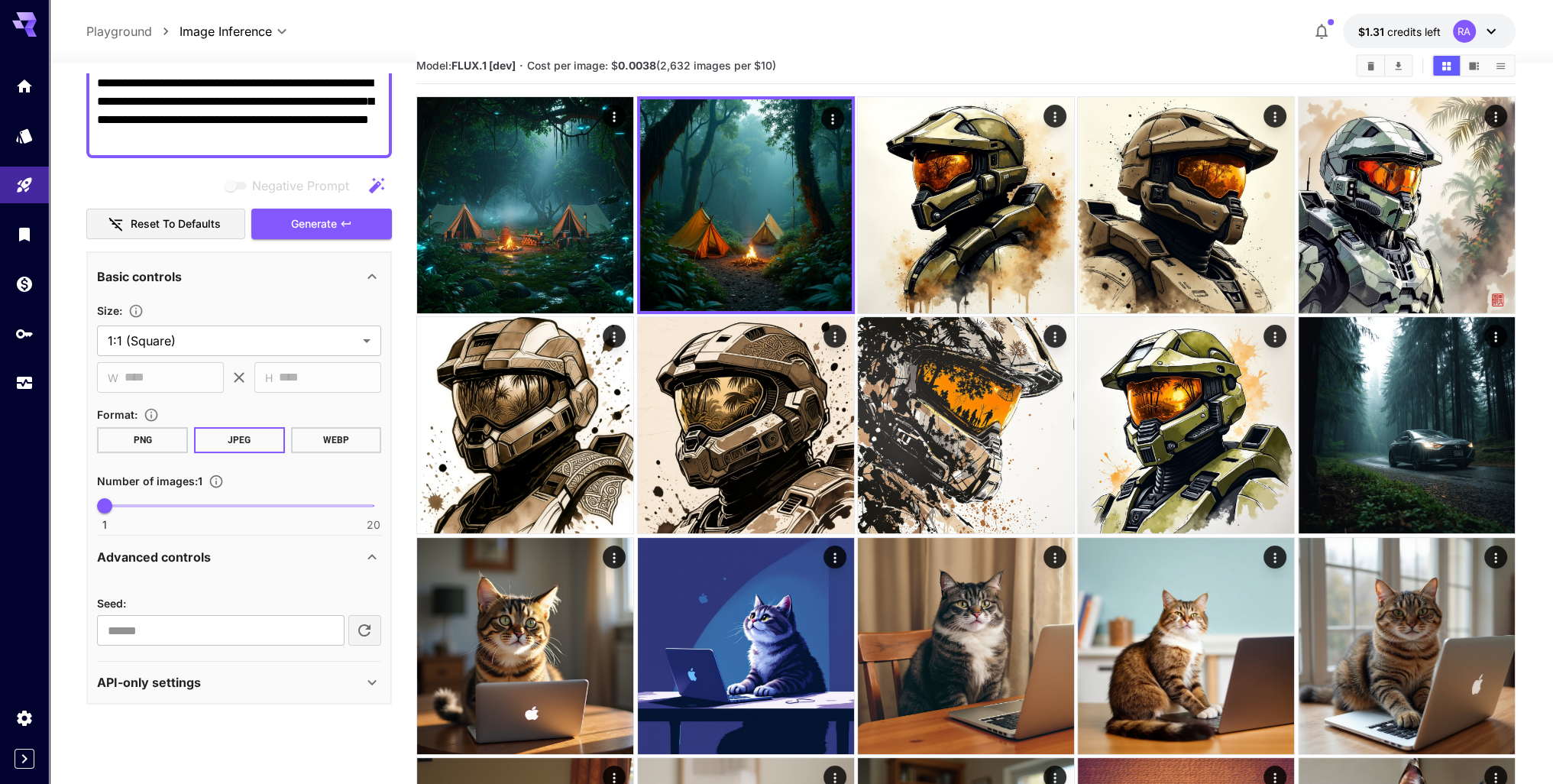
scroll to position [0, 0]
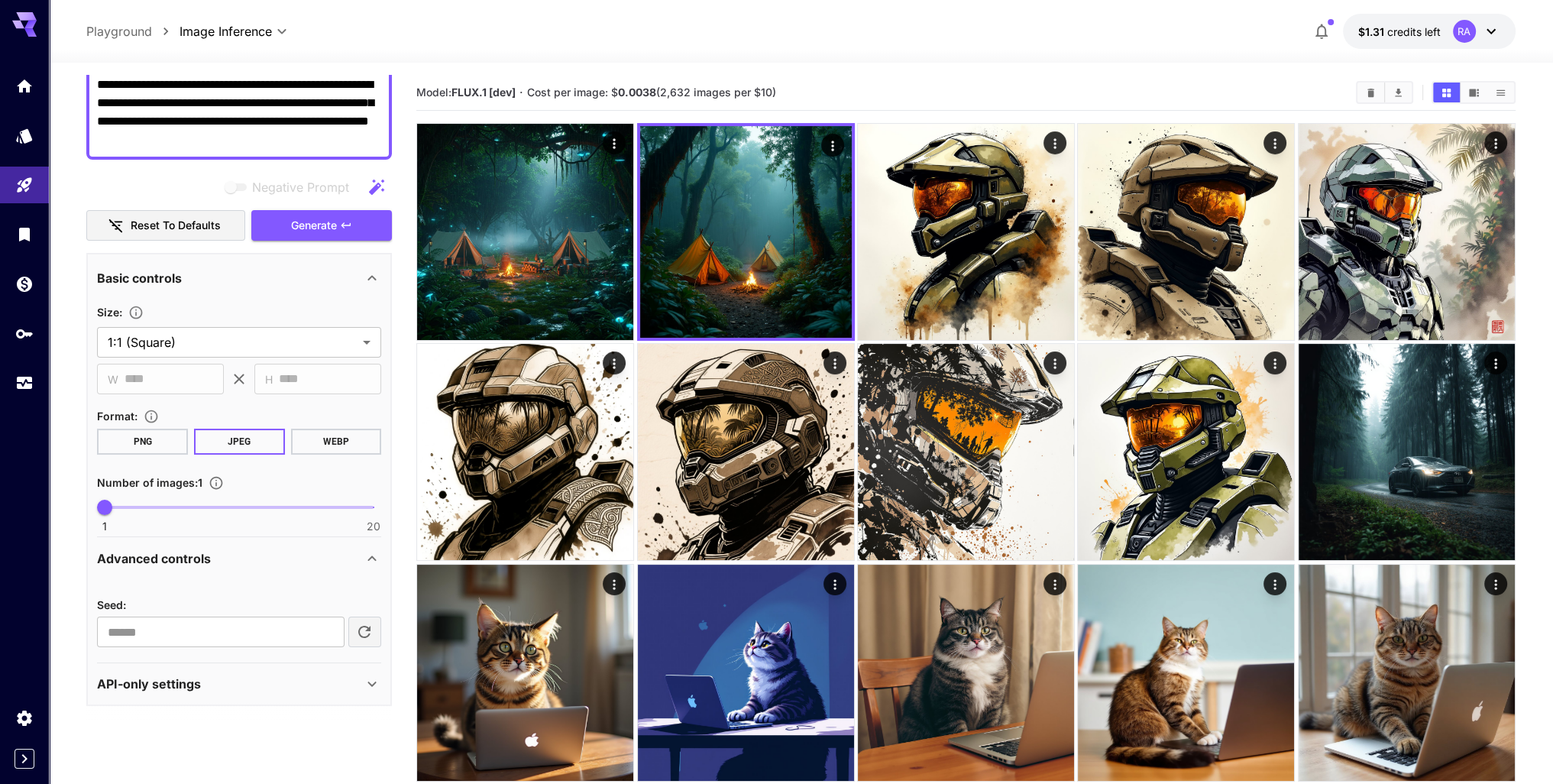
click at [371, 552] on icon at bounding box center [372, 558] width 18 height 18
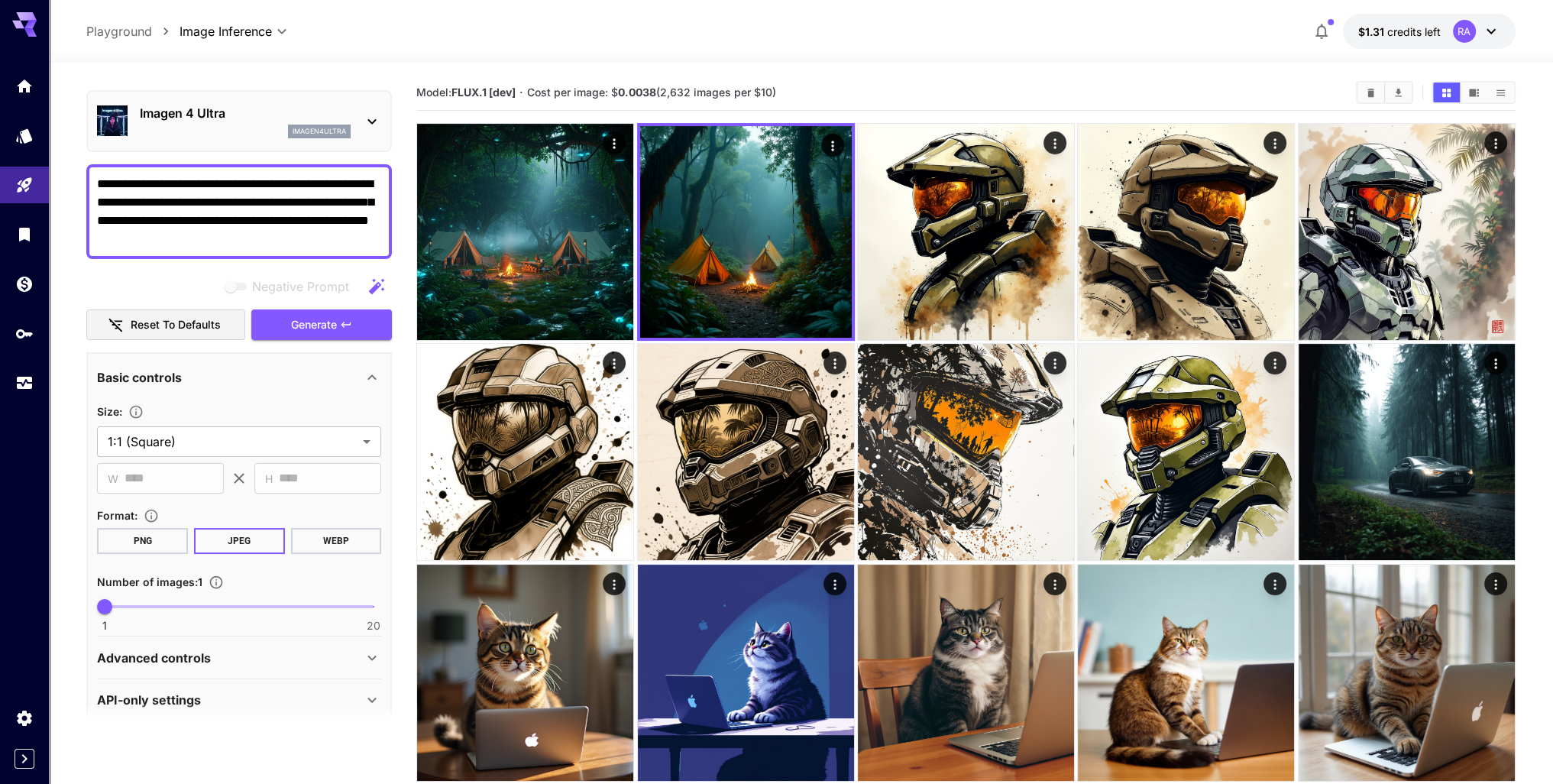
scroll to position [55, 0]
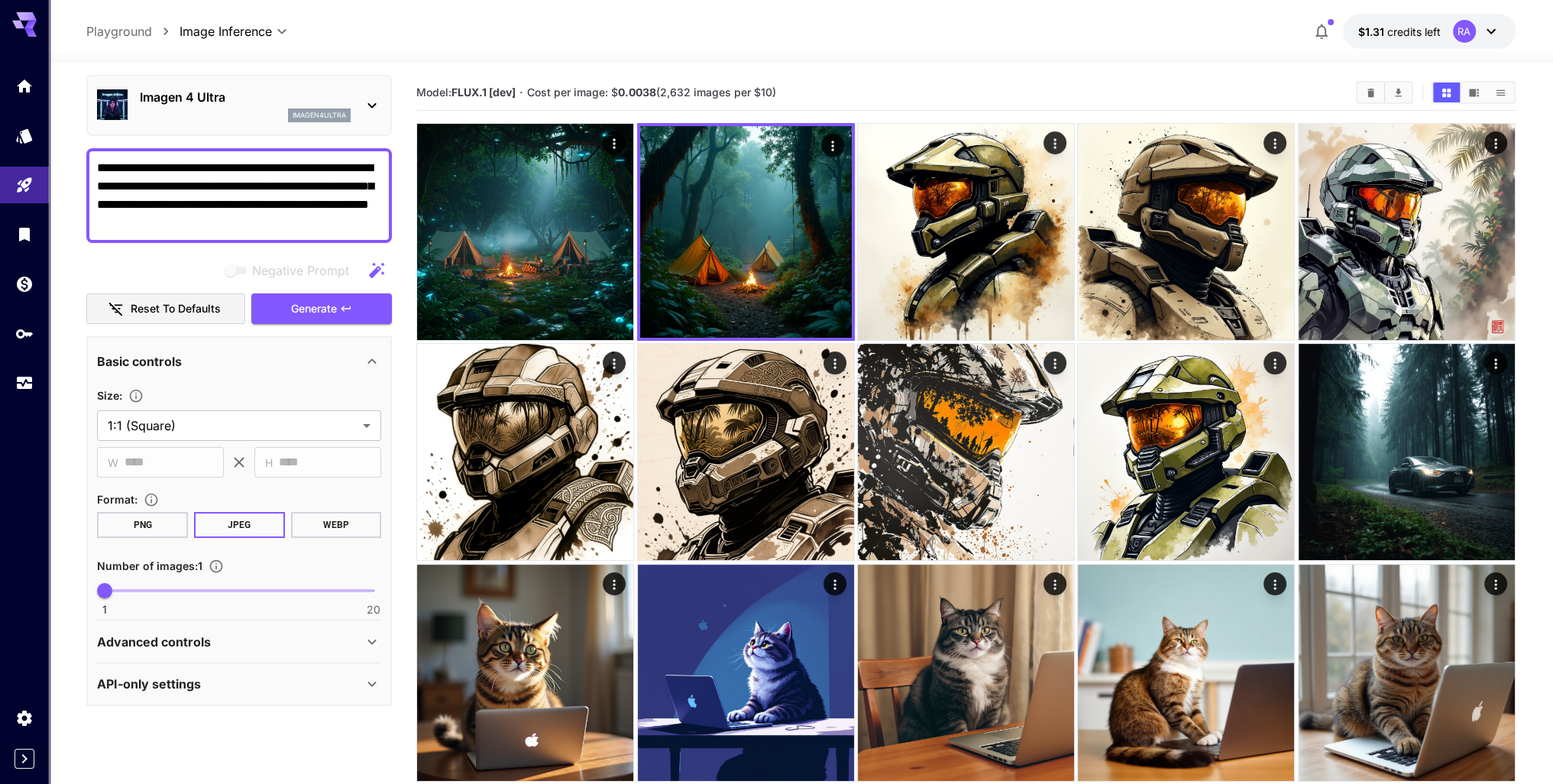
click at [332, 116] on p "imagen4ultra" at bounding box center [320, 116] width 54 height 11
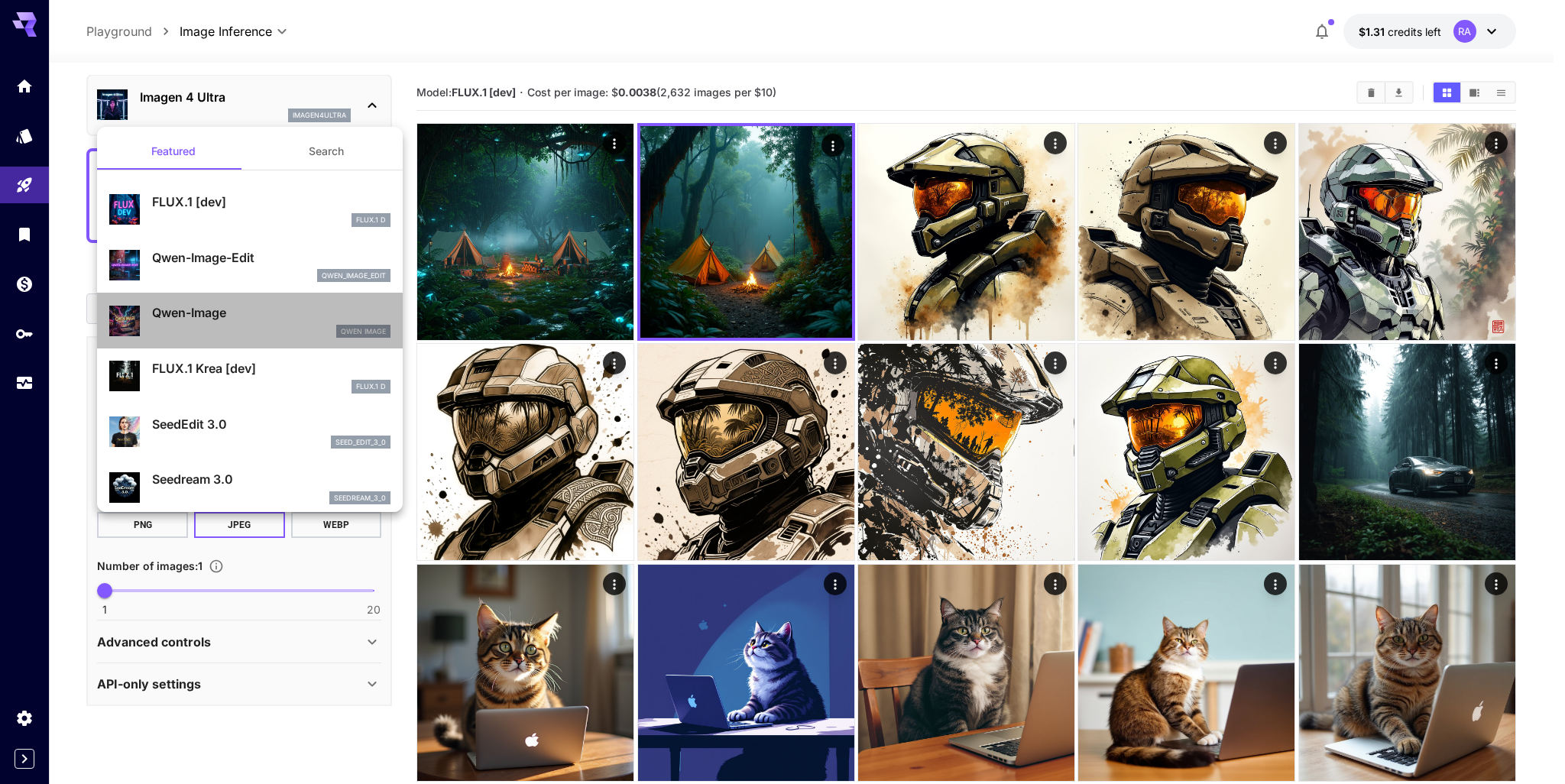
click at [283, 324] on div "Qwen Image" at bounding box center [272, 331] width 238 height 13
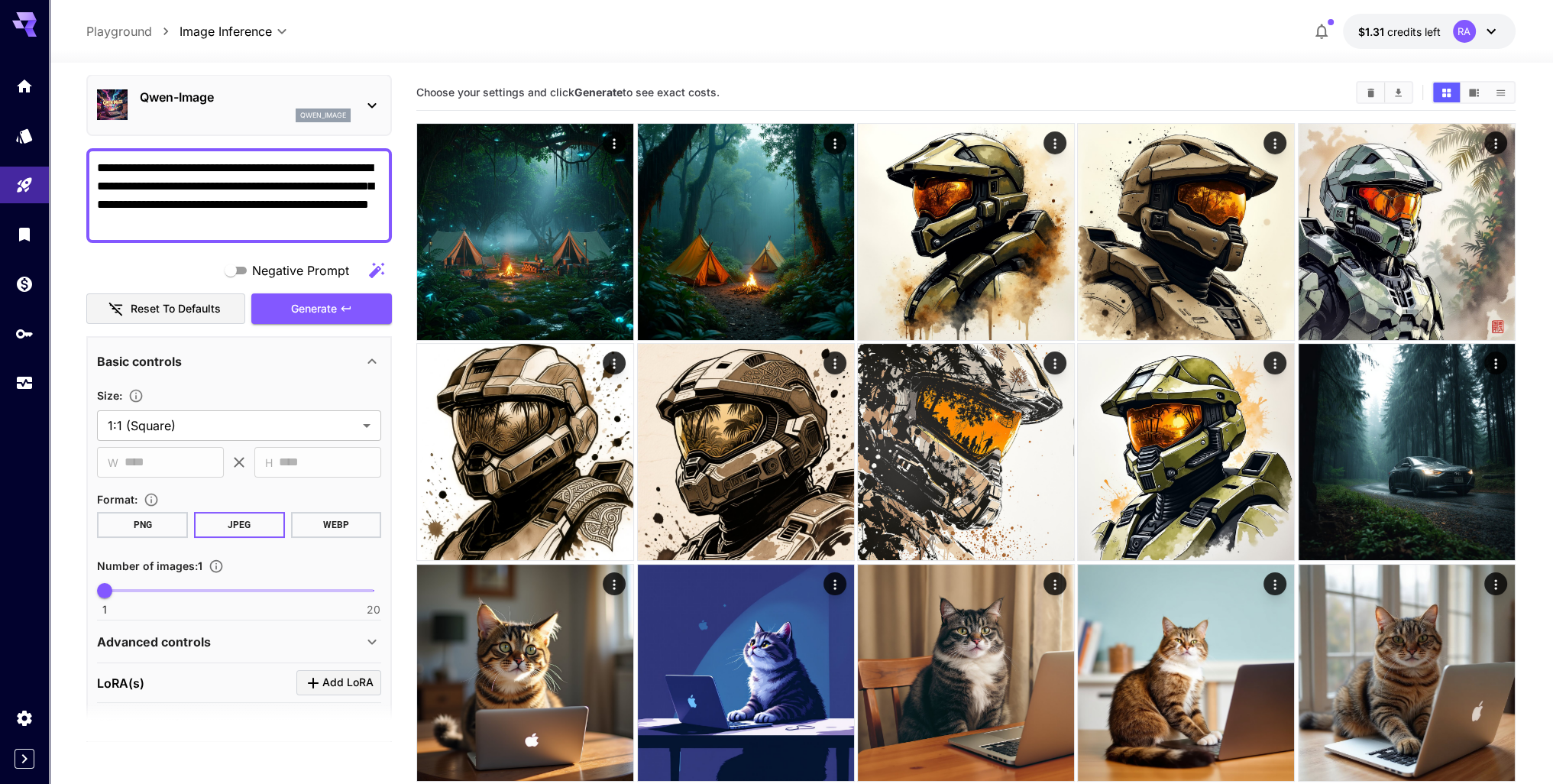
click at [351, 308] on icon "button" at bounding box center [346, 309] width 13 height 13
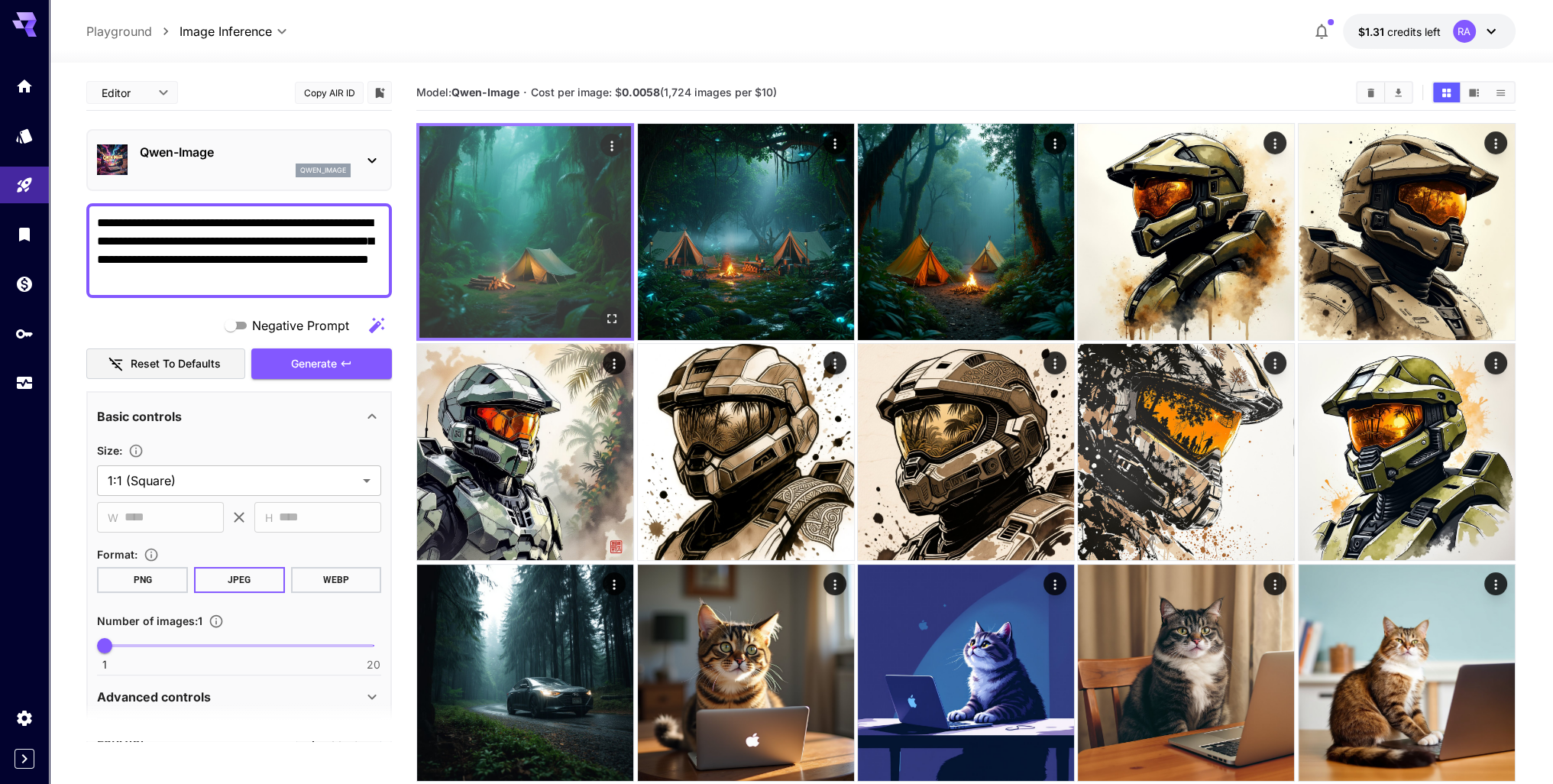
click at [581, 252] on img at bounding box center [525, 232] width 211 height 211
click at [613, 315] on icon "Open in fullscreen" at bounding box center [611, 318] width 15 height 15
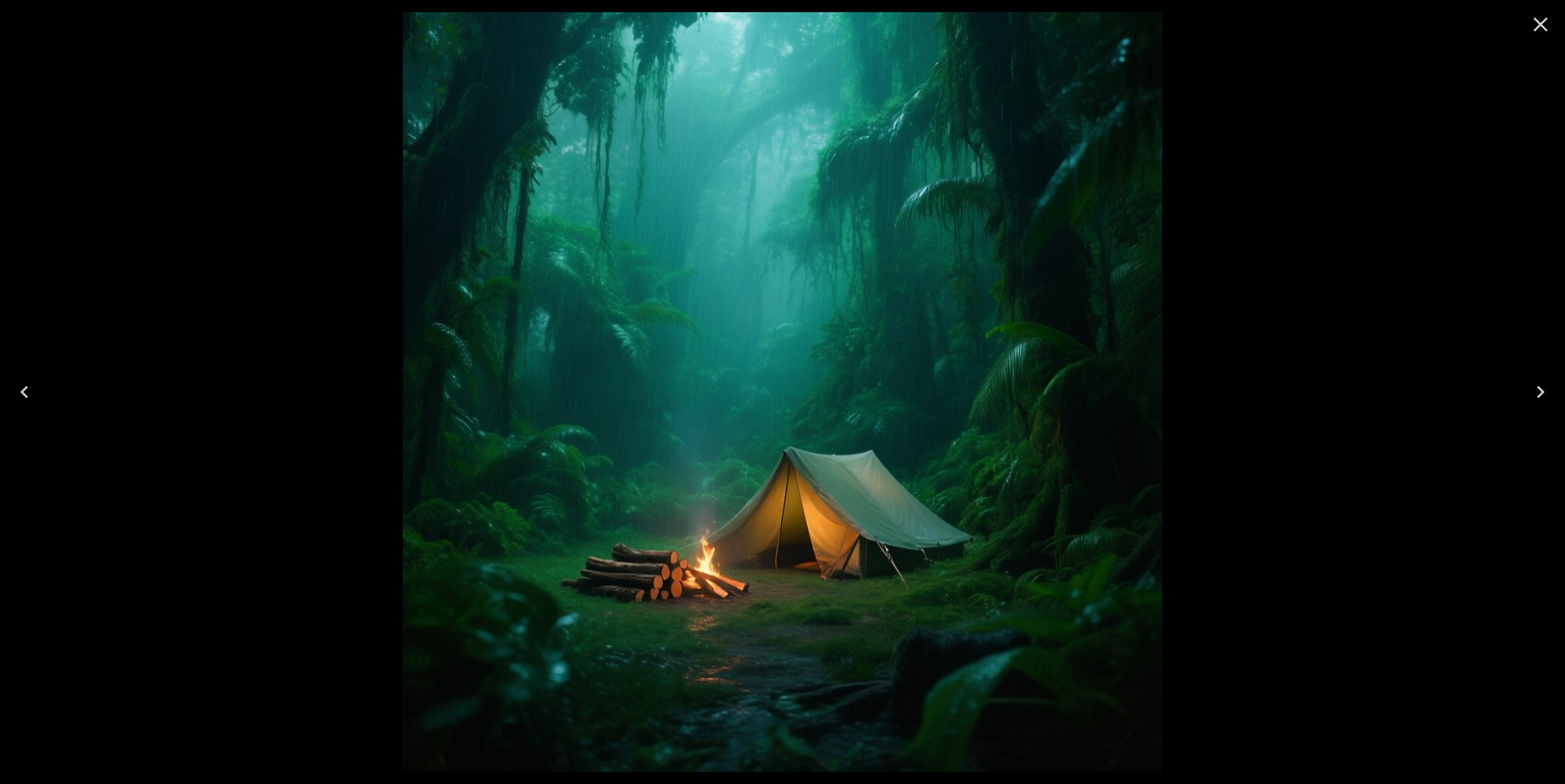
click at [1545, 22] on icon "Close" at bounding box center [1540, 24] width 24 height 24
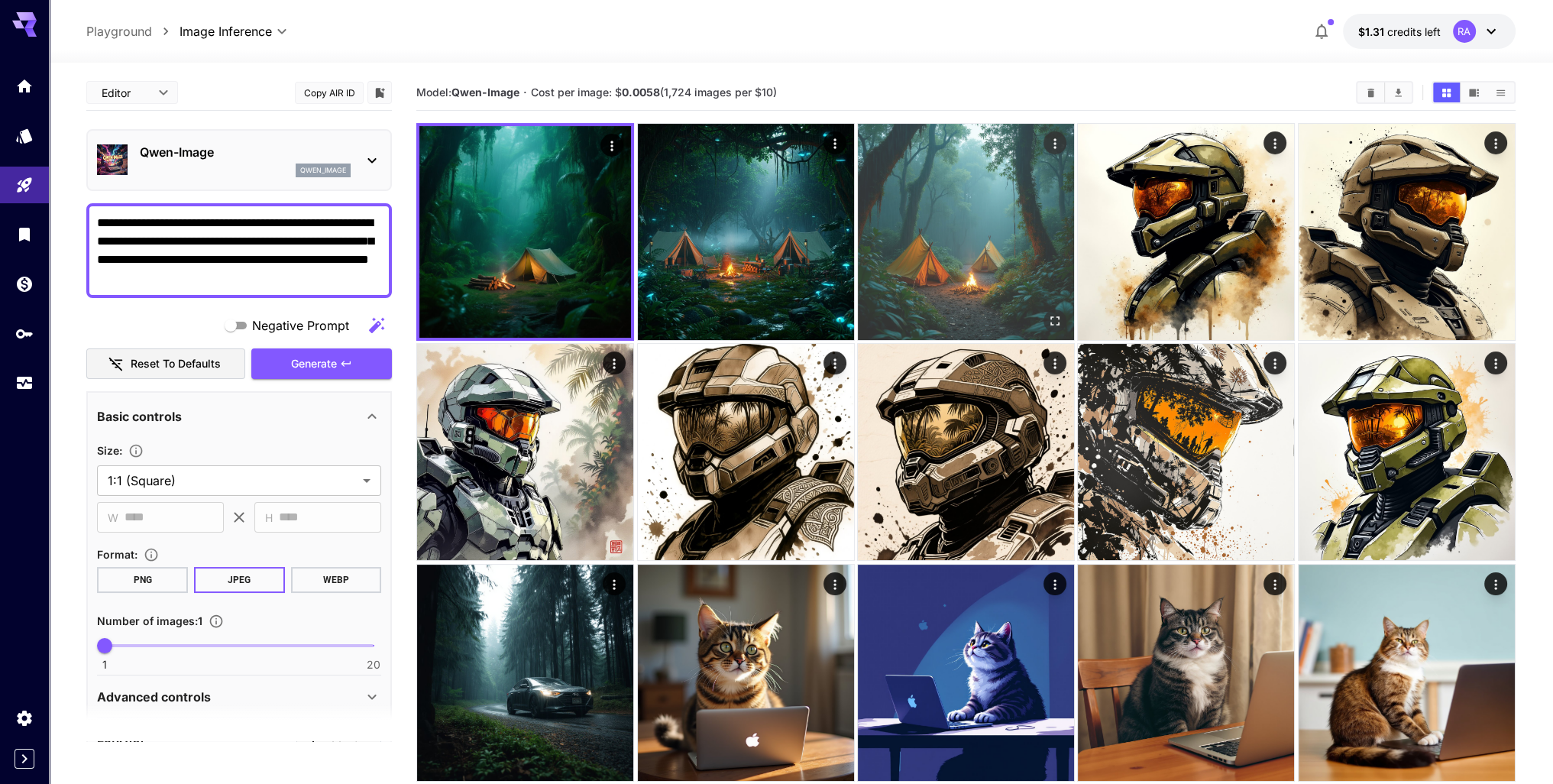
click at [988, 224] on img at bounding box center [965, 231] width 216 height 216
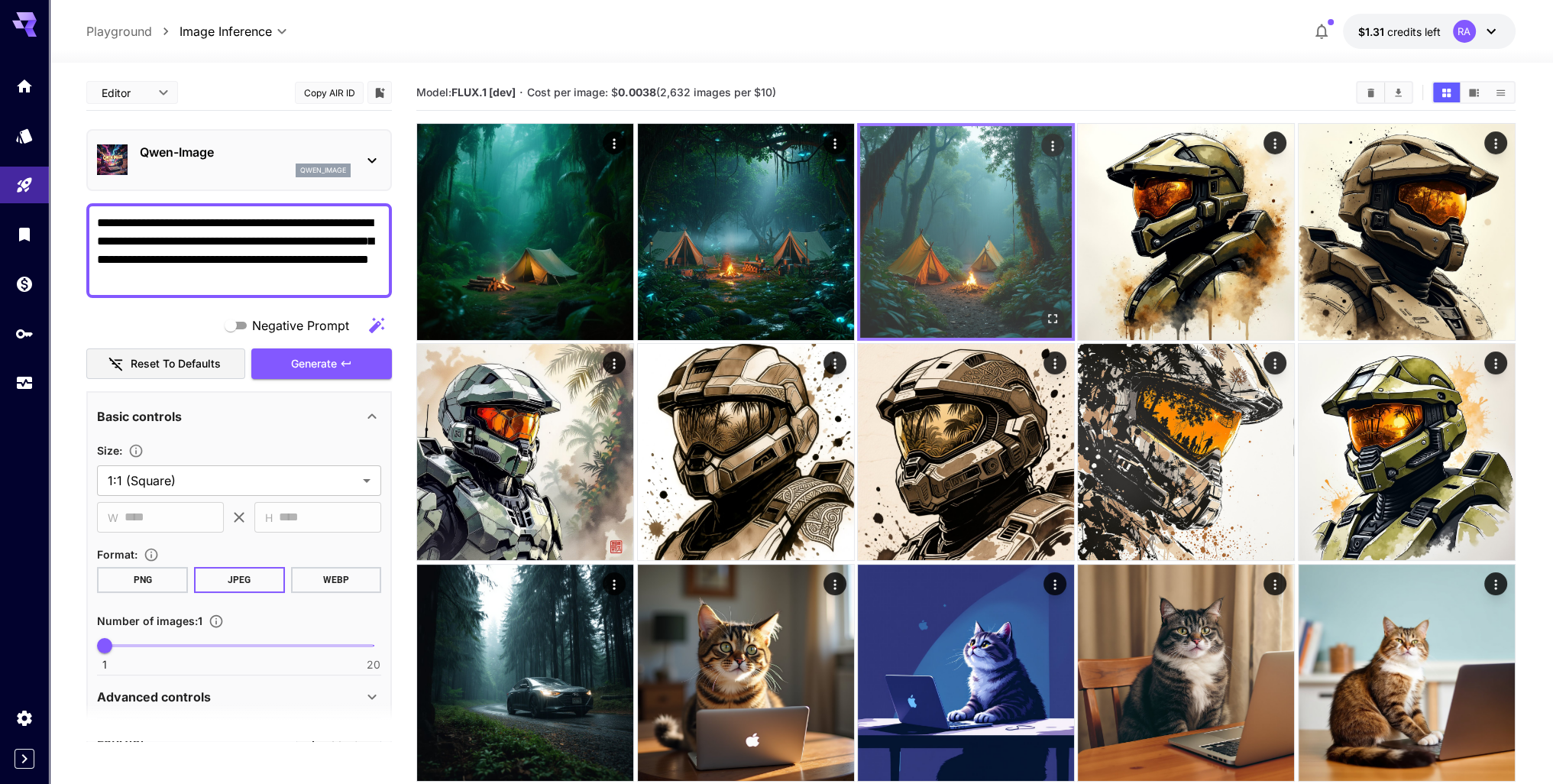
click at [1051, 318] on icon "Open in fullscreen" at bounding box center [1052, 318] width 15 height 15
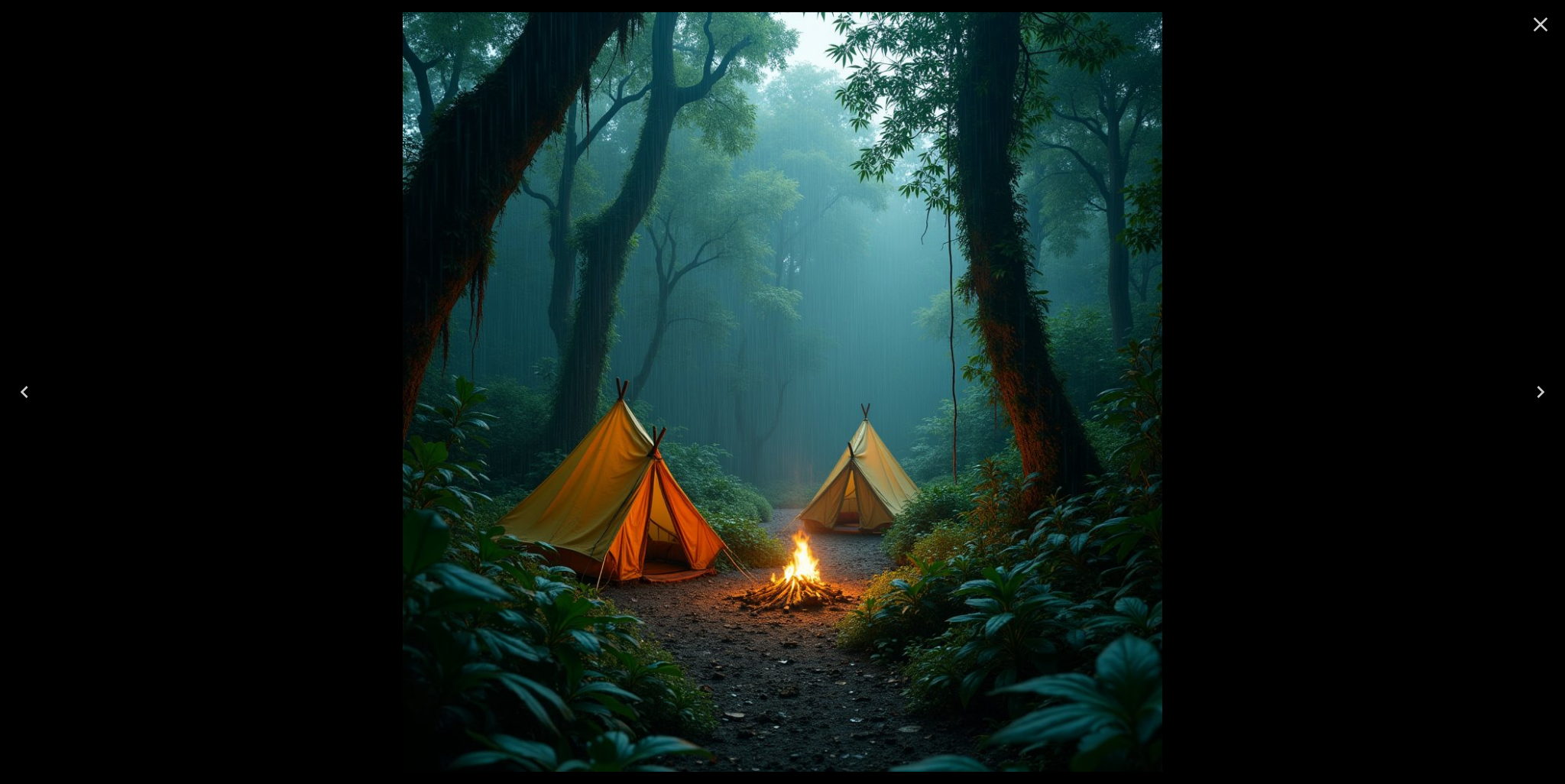
click at [1543, 17] on icon "Close" at bounding box center [1540, 24] width 24 height 24
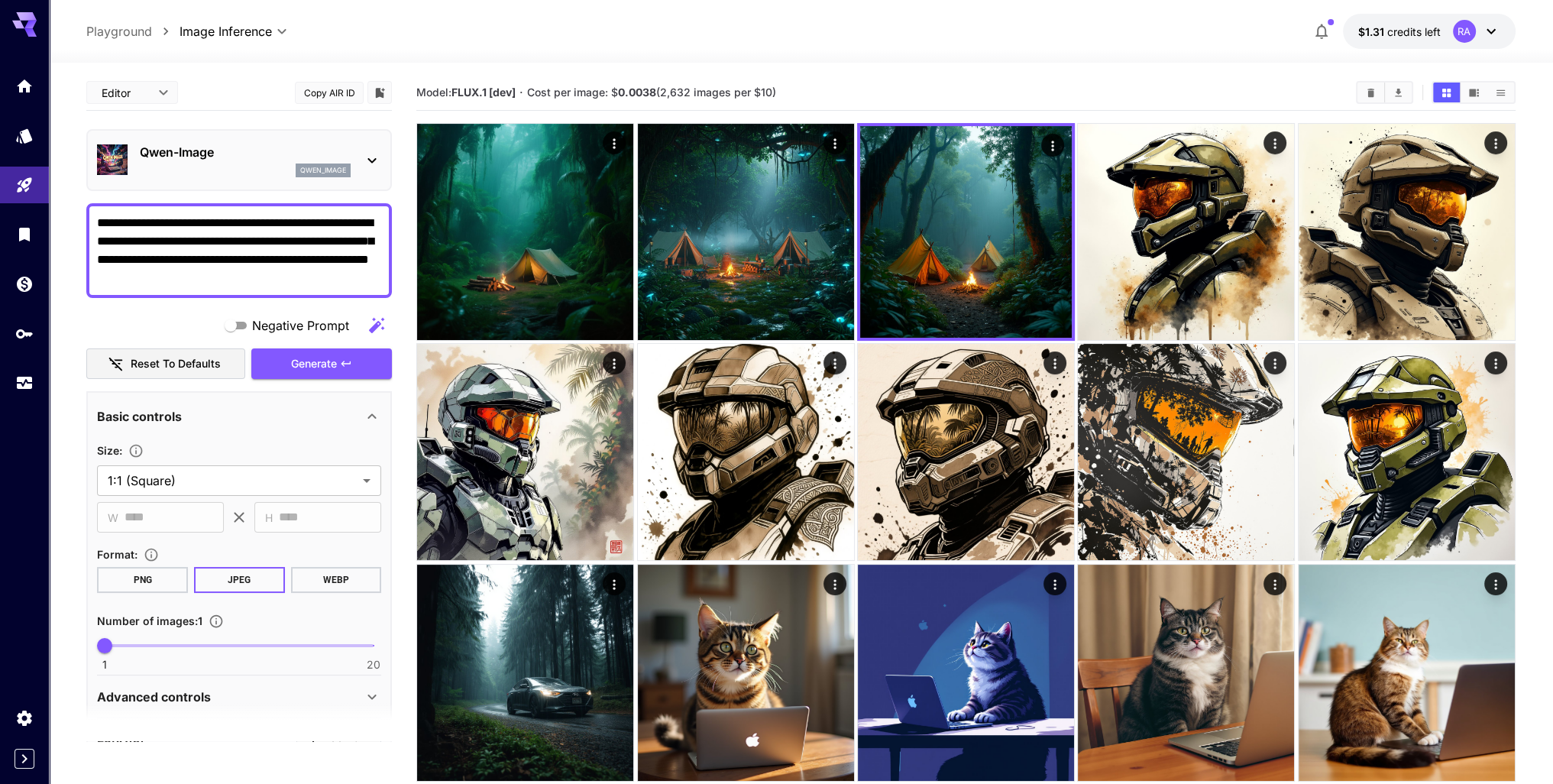
click at [371, 143] on div "[PERSON_NAME]-Image qwen_image" at bounding box center [238, 160] width 284 height 47
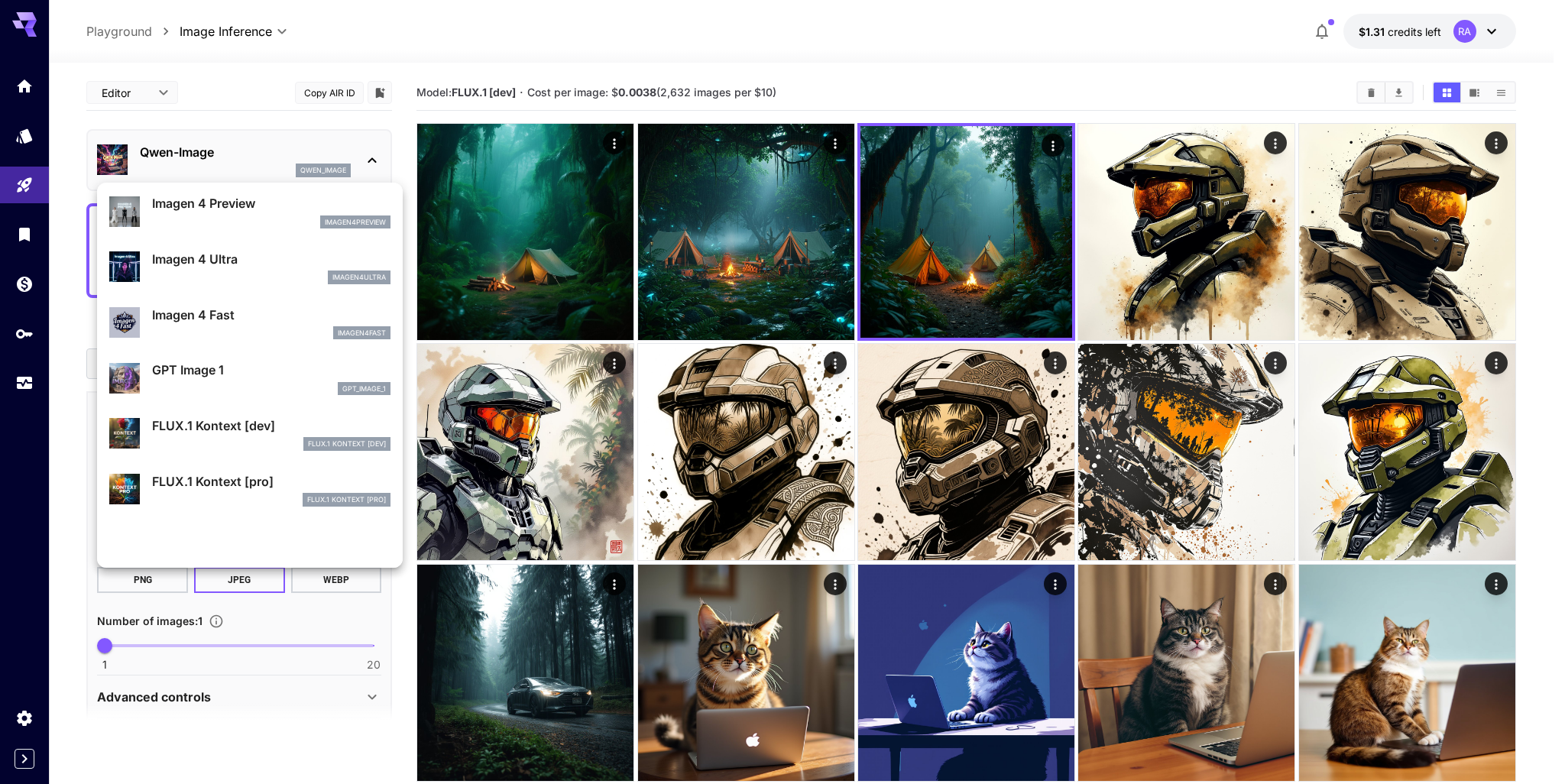
scroll to position [691, 0]
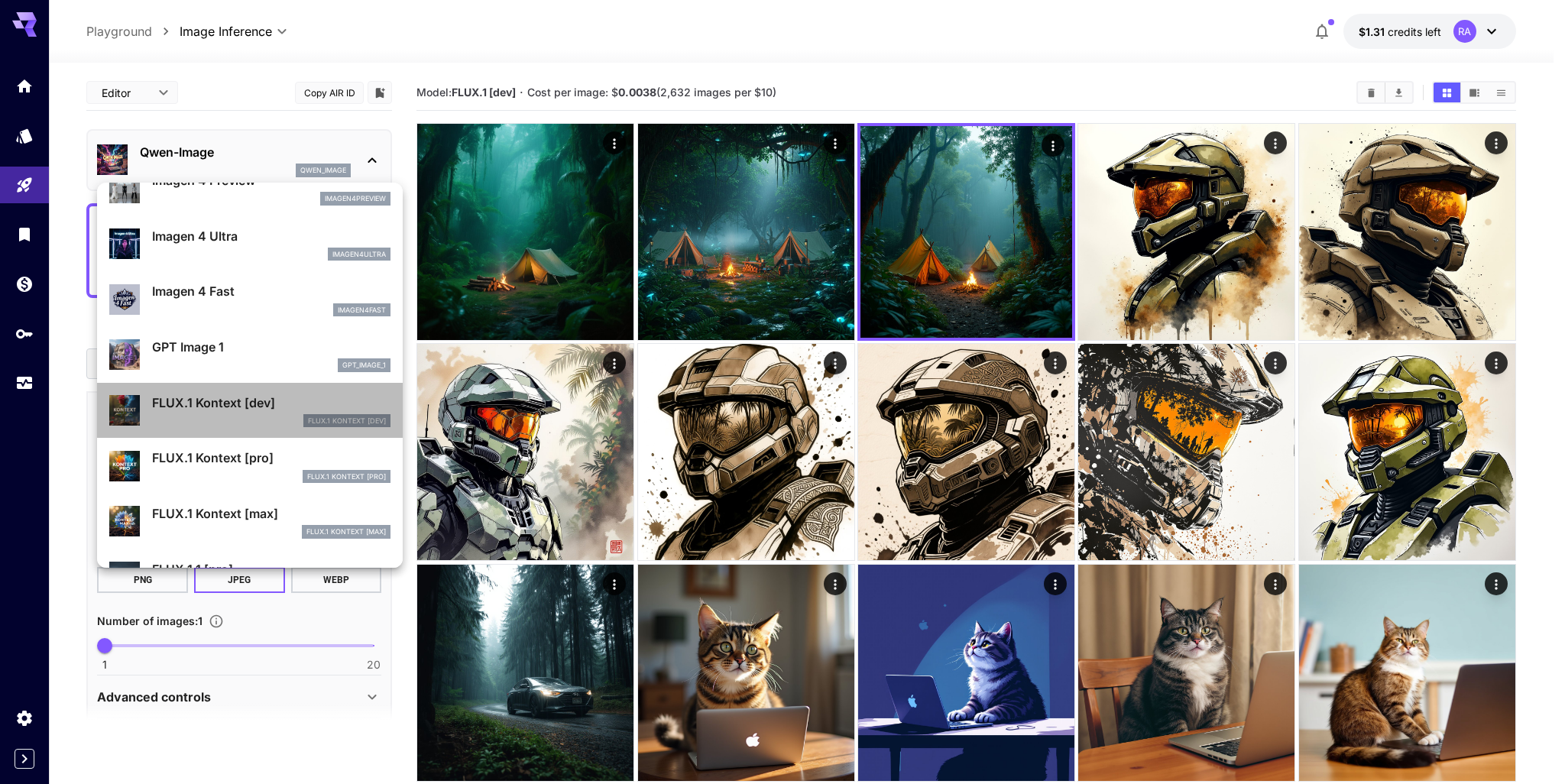
click at [255, 408] on p "FLUX.1 Kontext [dev]" at bounding box center [272, 402] width 238 height 18
type input "****"
type input "**"
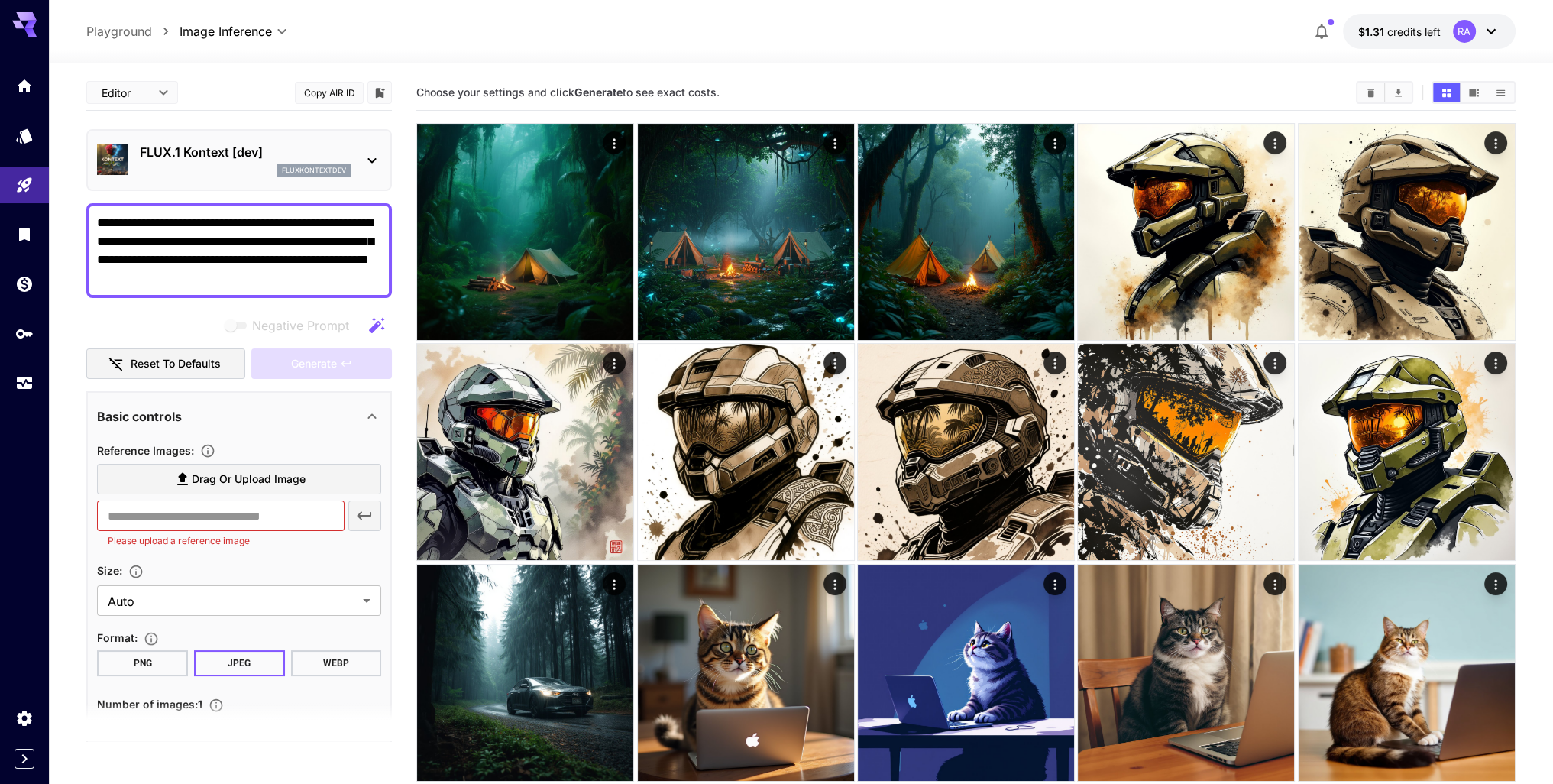
click at [294, 179] on div "FLUX.1 Kontext [dev] fluxkontextdev" at bounding box center [238, 160] width 284 height 47
click at [376, 163] on icon at bounding box center [372, 160] width 18 height 18
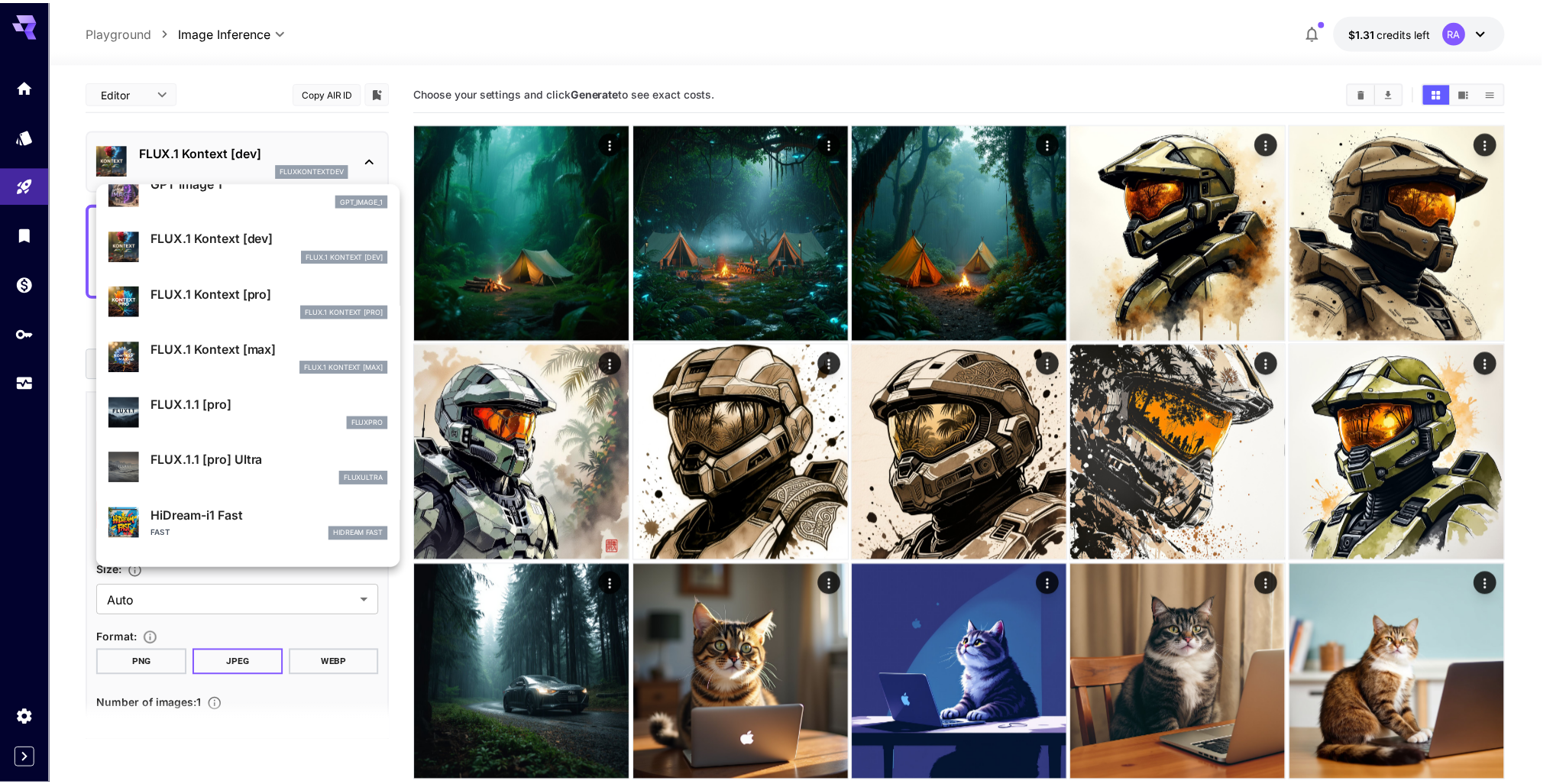
scroll to position [762, 0]
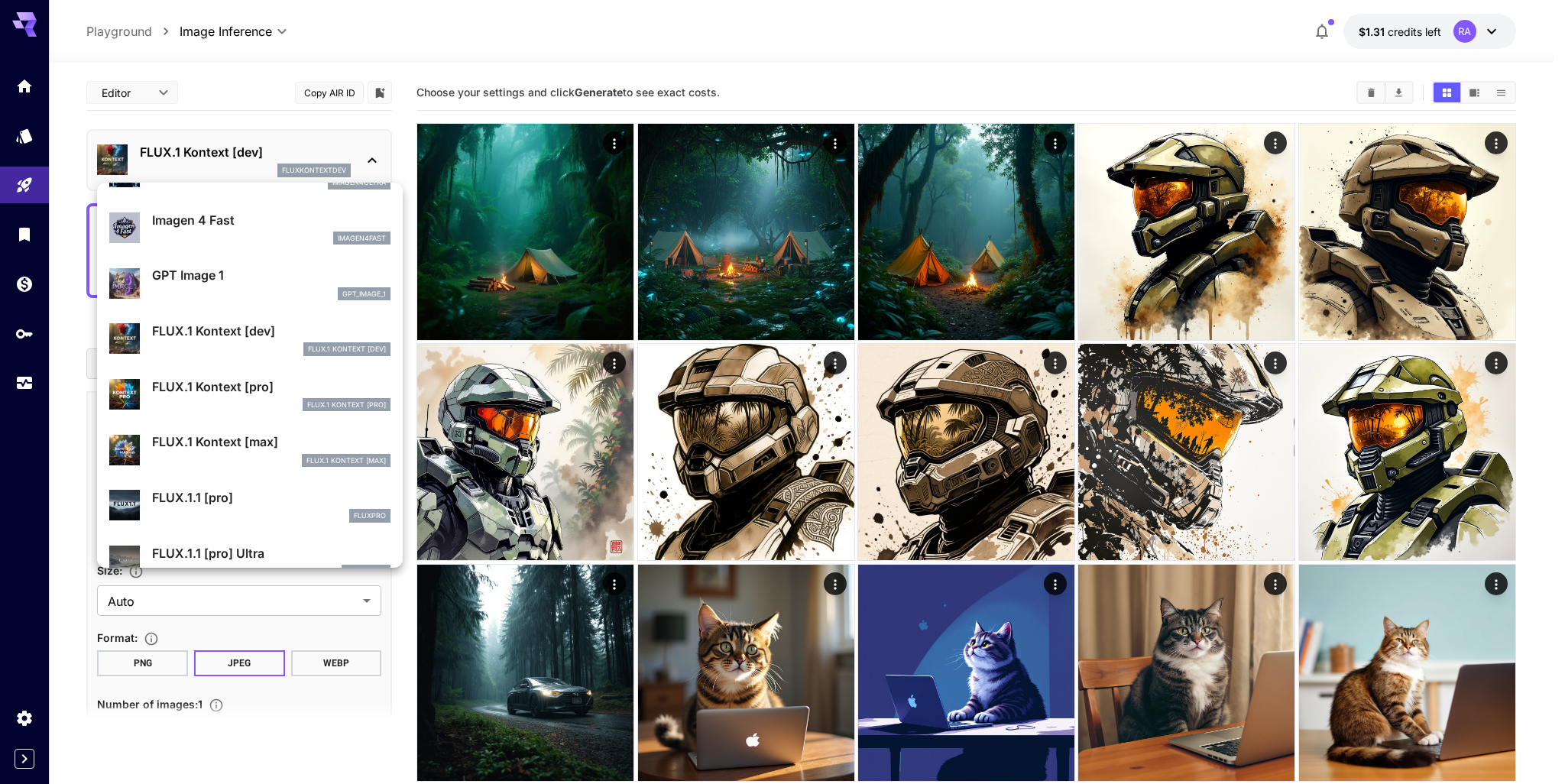
click at [262, 444] on p "FLUX.1 Kontext [max]" at bounding box center [272, 442] width 238 height 18
type input "**********"
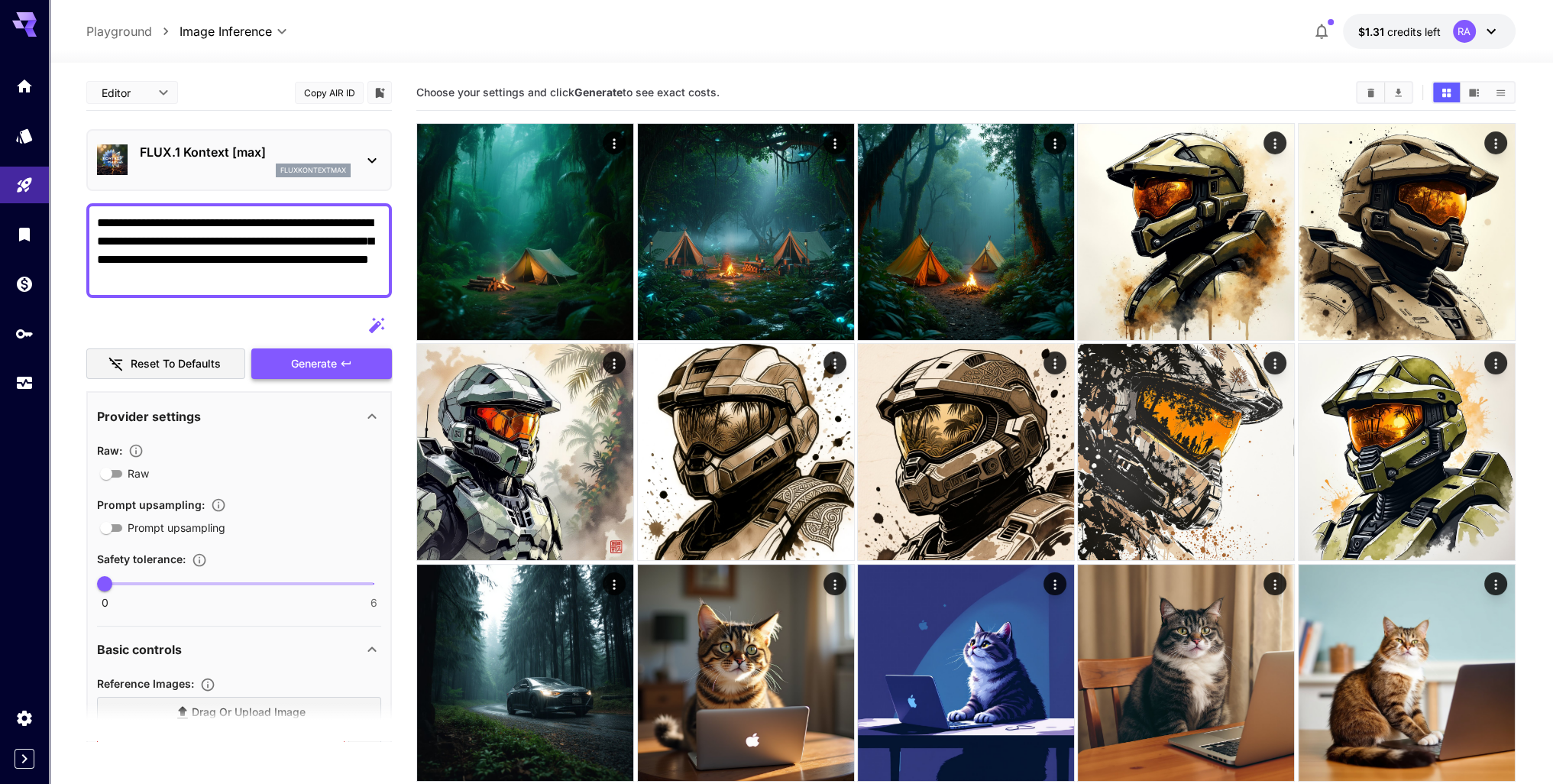
click at [306, 367] on span "Generate" at bounding box center [314, 364] width 46 height 19
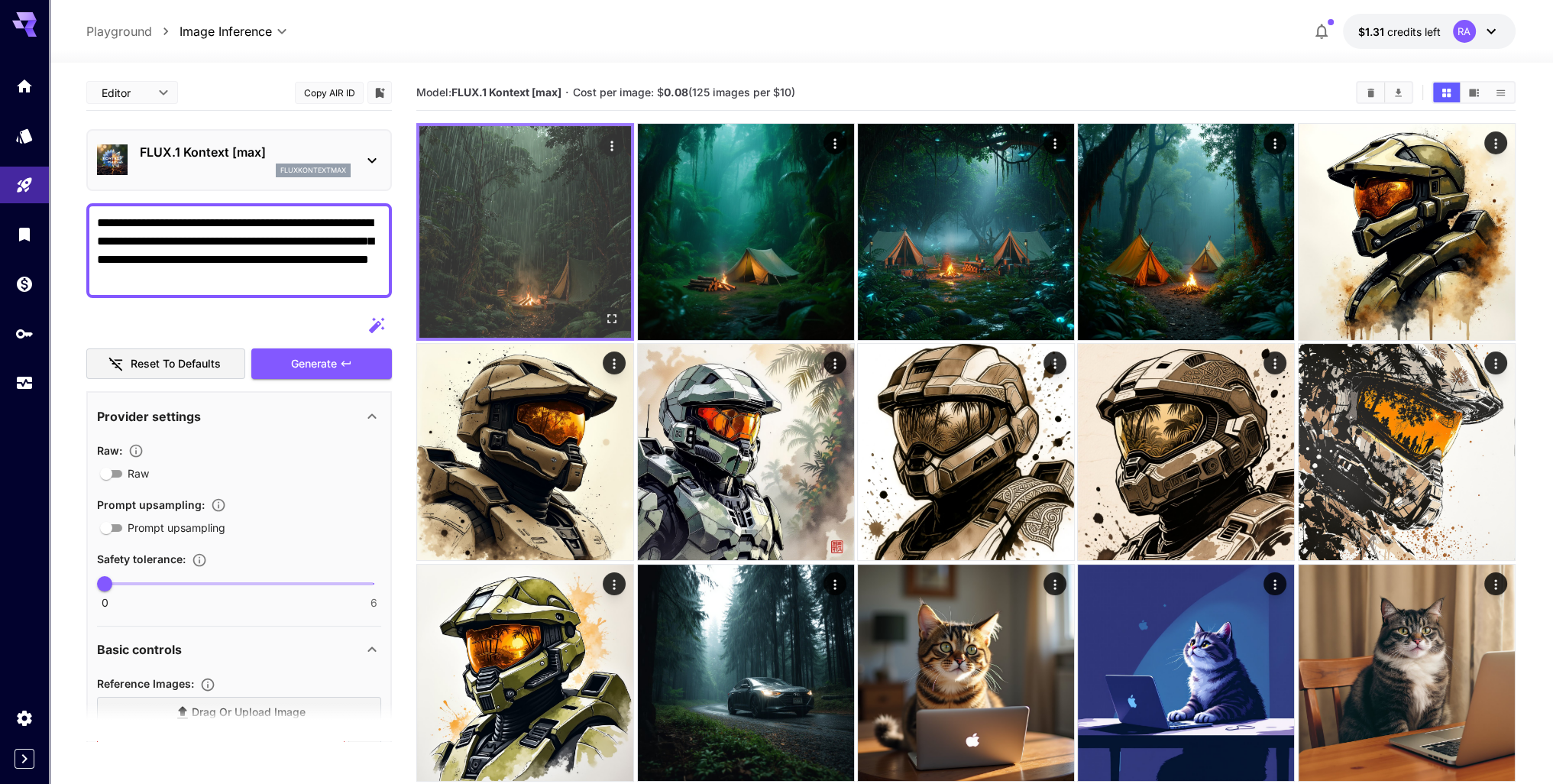
click at [589, 176] on img at bounding box center [525, 232] width 211 height 211
click at [612, 322] on icon "Open in fullscreen" at bounding box center [611, 318] width 15 height 15
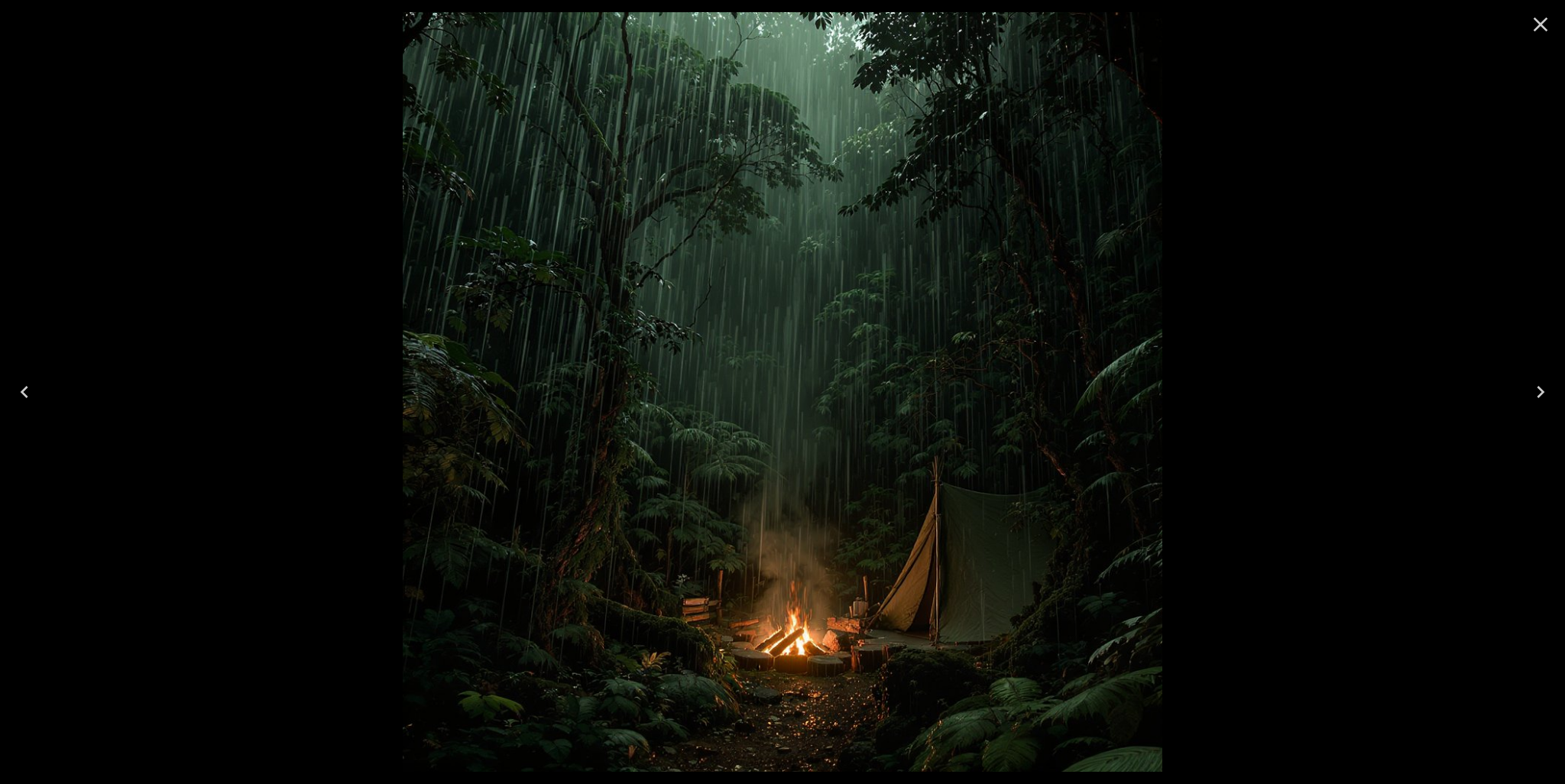
click at [1540, 21] on icon "Close" at bounding box center [1540, 24] width 24 height 24
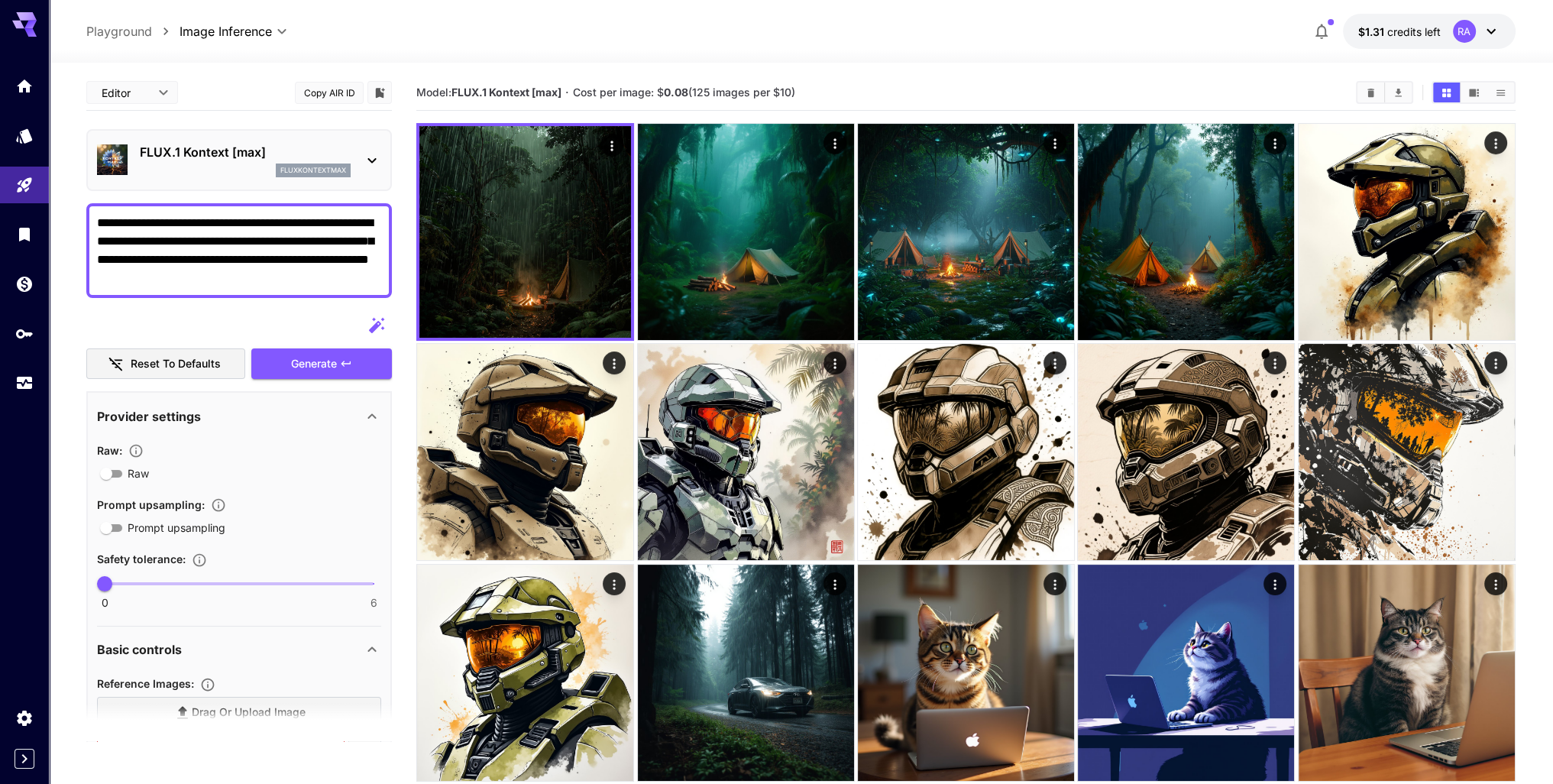
click at [352, 153] on div "FLUX.1 Kontext [max] fluxkontextmax" at bounding box center [238, 160] width 284 height 47
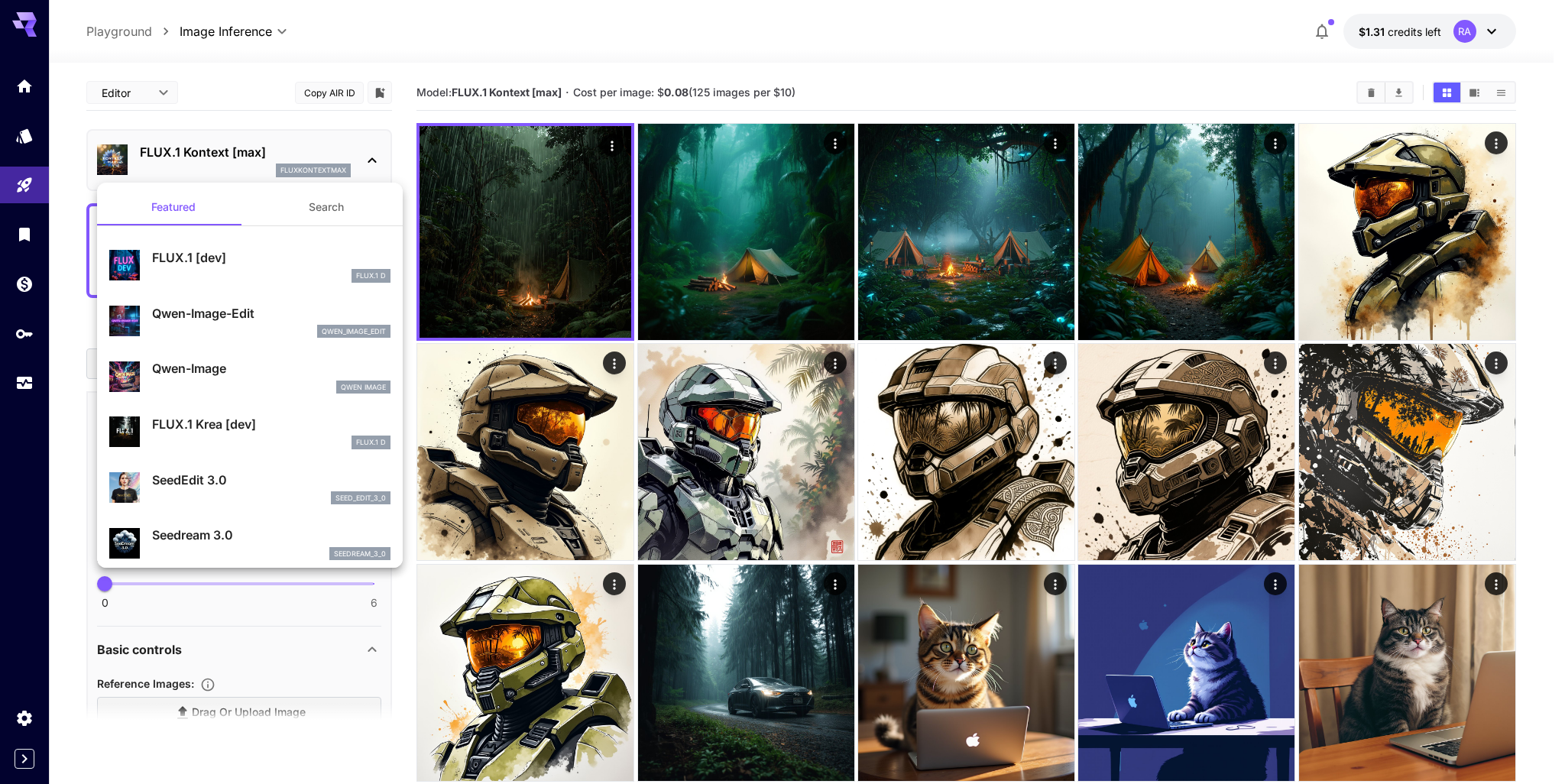
click at [243, 251] on p "FLUX.1 [dev]" at bounding box center [272, 257] width 238 height 18
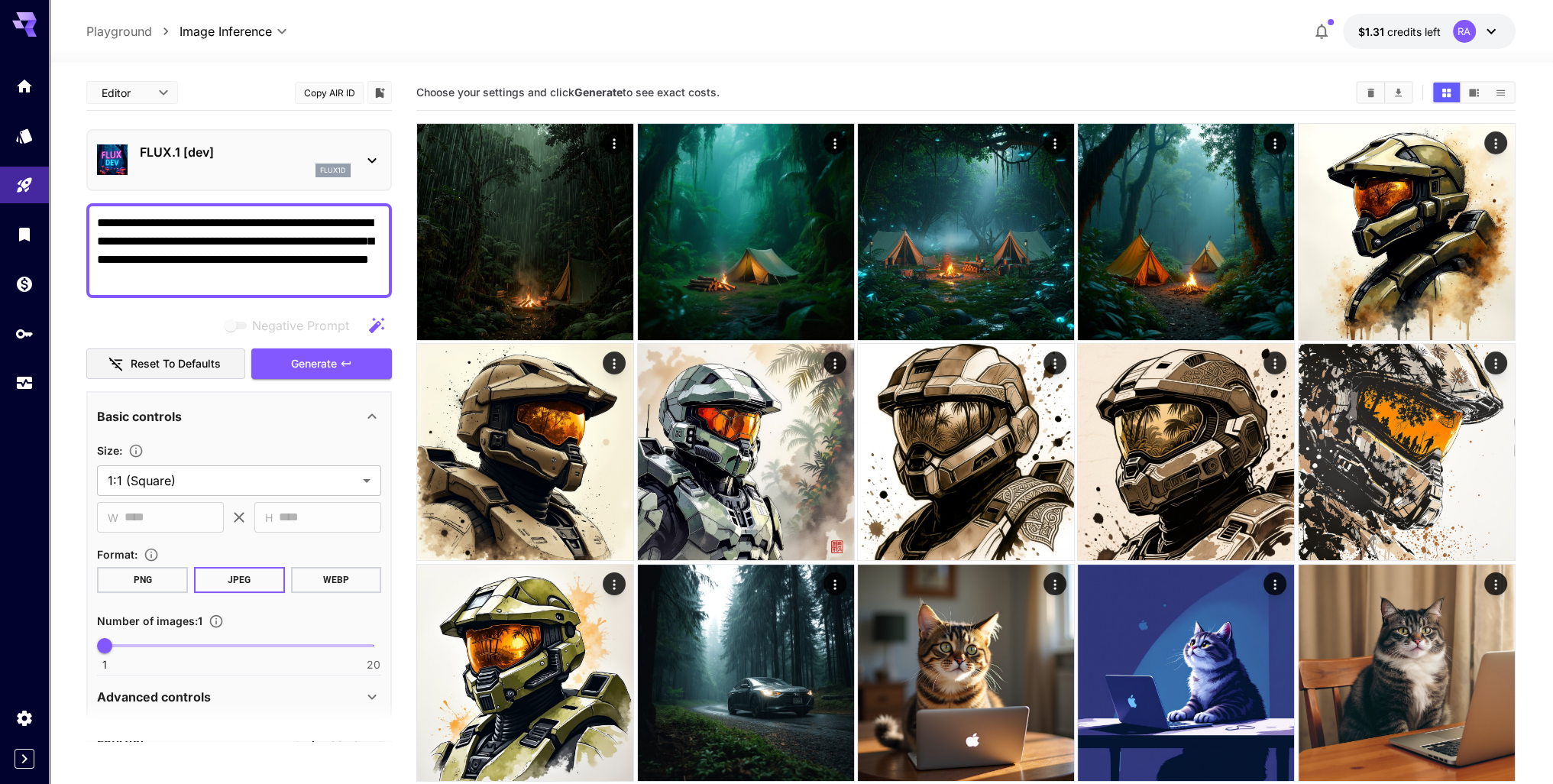
drag, startPoint x: 179, startPoint y: 228, endPoint x: 177, endPoint y: 218, distance: 10.2
click at [115, 219] on textarea "**********" at bounding box center [238, 251] width 284 height 73
type textarea "**********"
click at [329, 362] on span "Generate" at bounding box center [314, 364] width 46 height 19
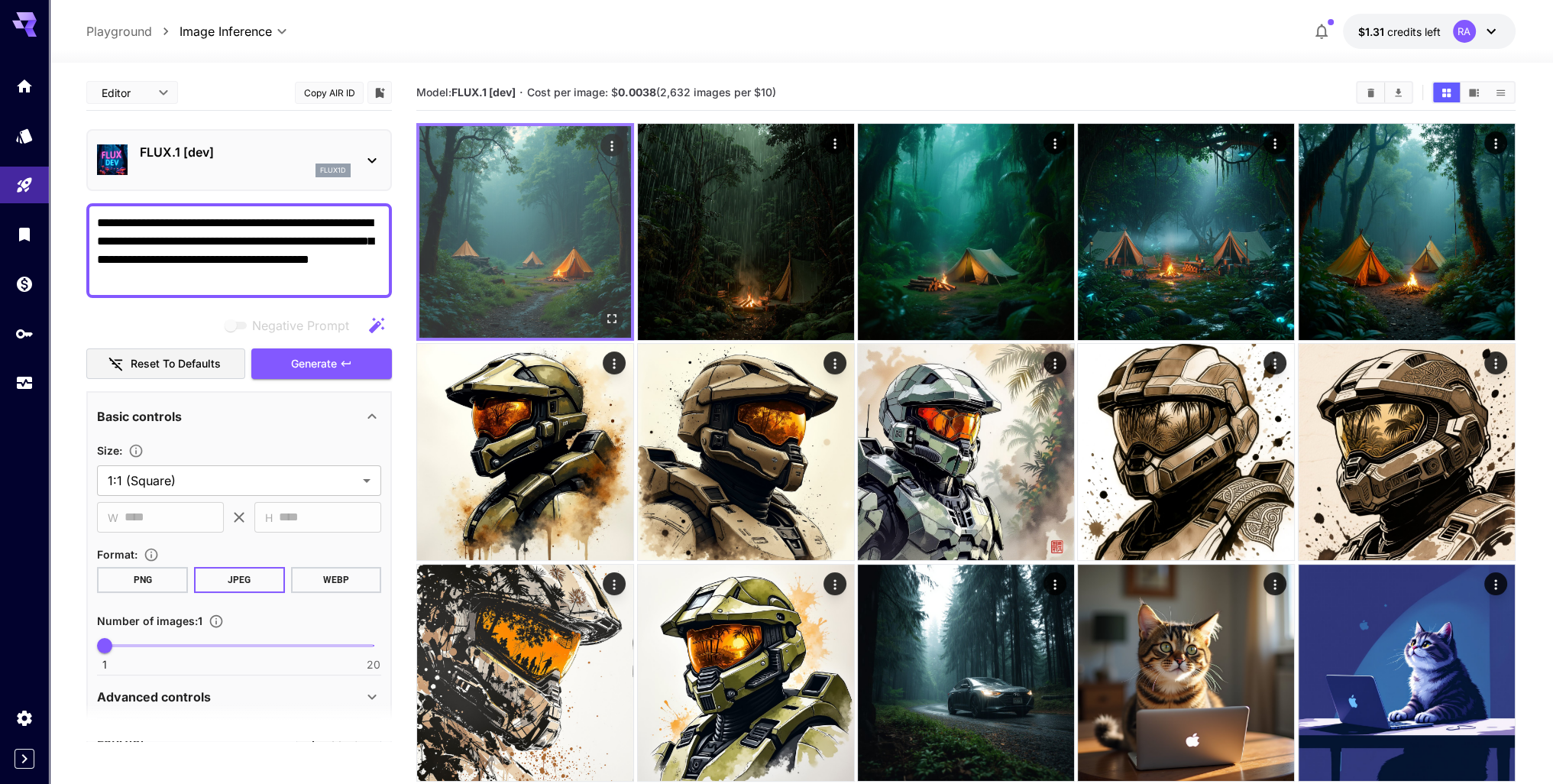
click at [611, 319] on icon "Open in fullscreen" at bounding box center [611, 318] width 15 height 15
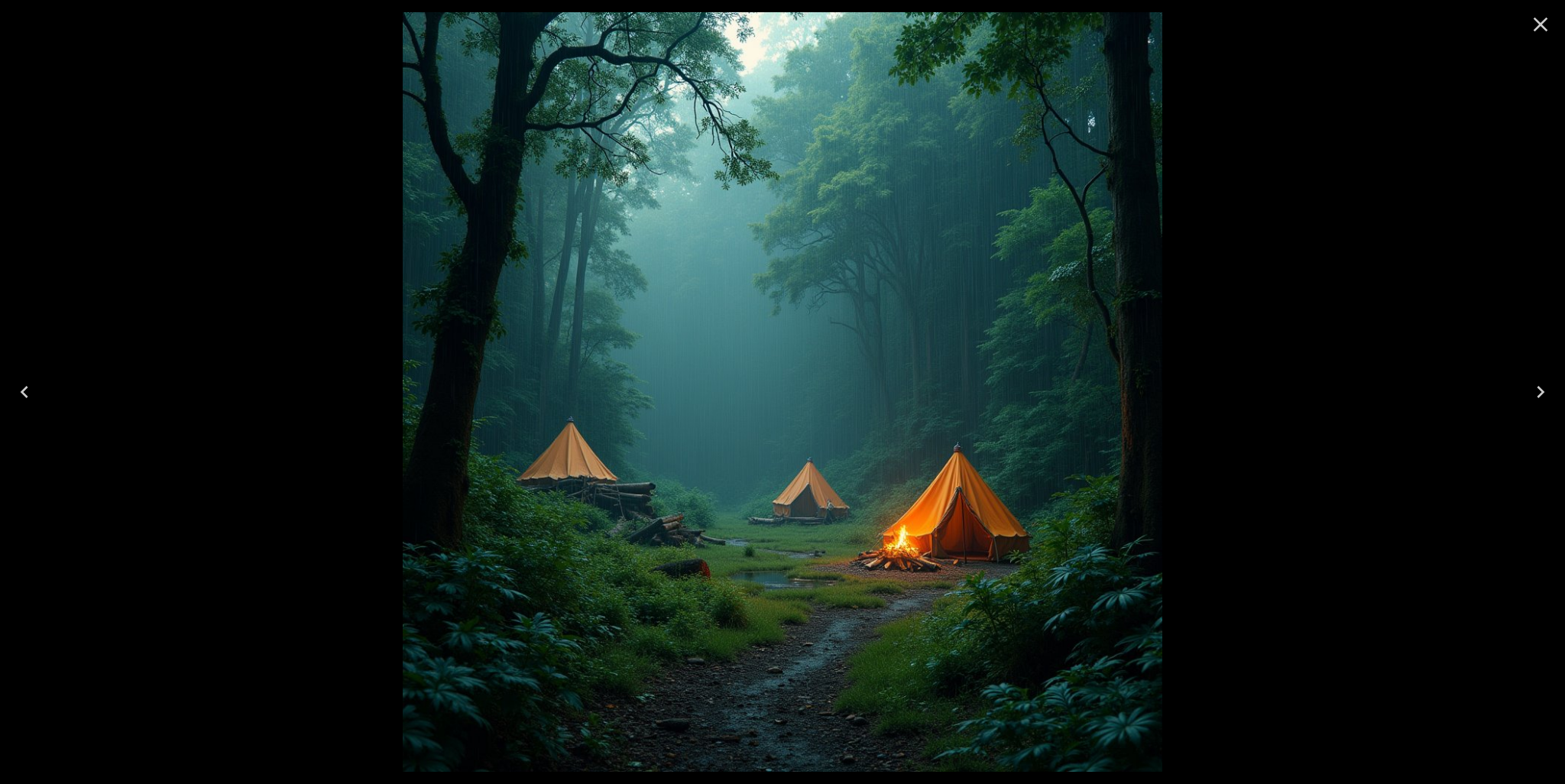
click at [1541, 22] on icon "Close" at bounding box center [1540, 24] width 24 height 24
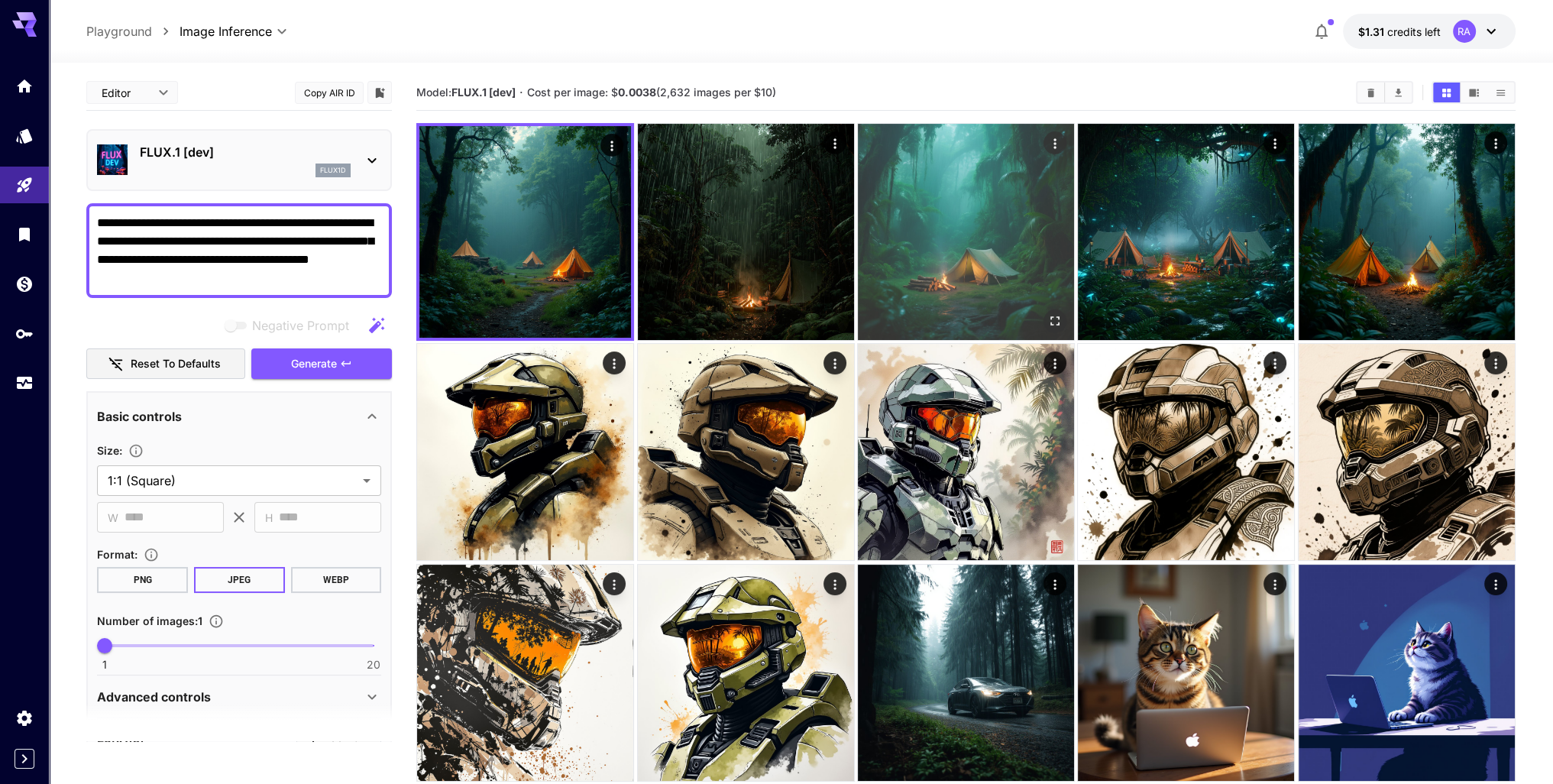
click at [948, 254] on img at bounding box center [965, 231] width 216 height 216
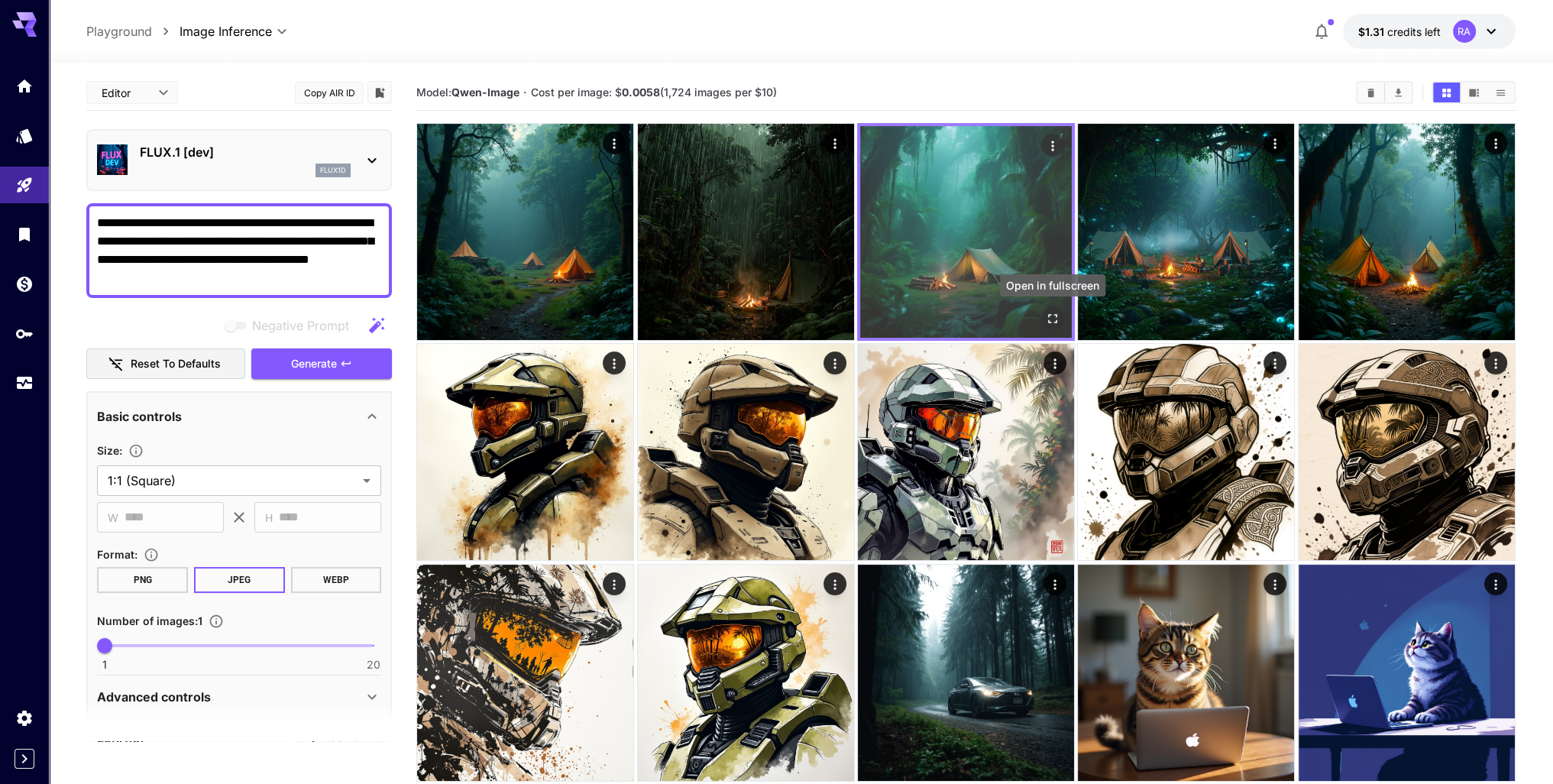
click at [1045, 320] on icon "Open in fullscreen" at bounding box center [1052, 318] width 15 height 15
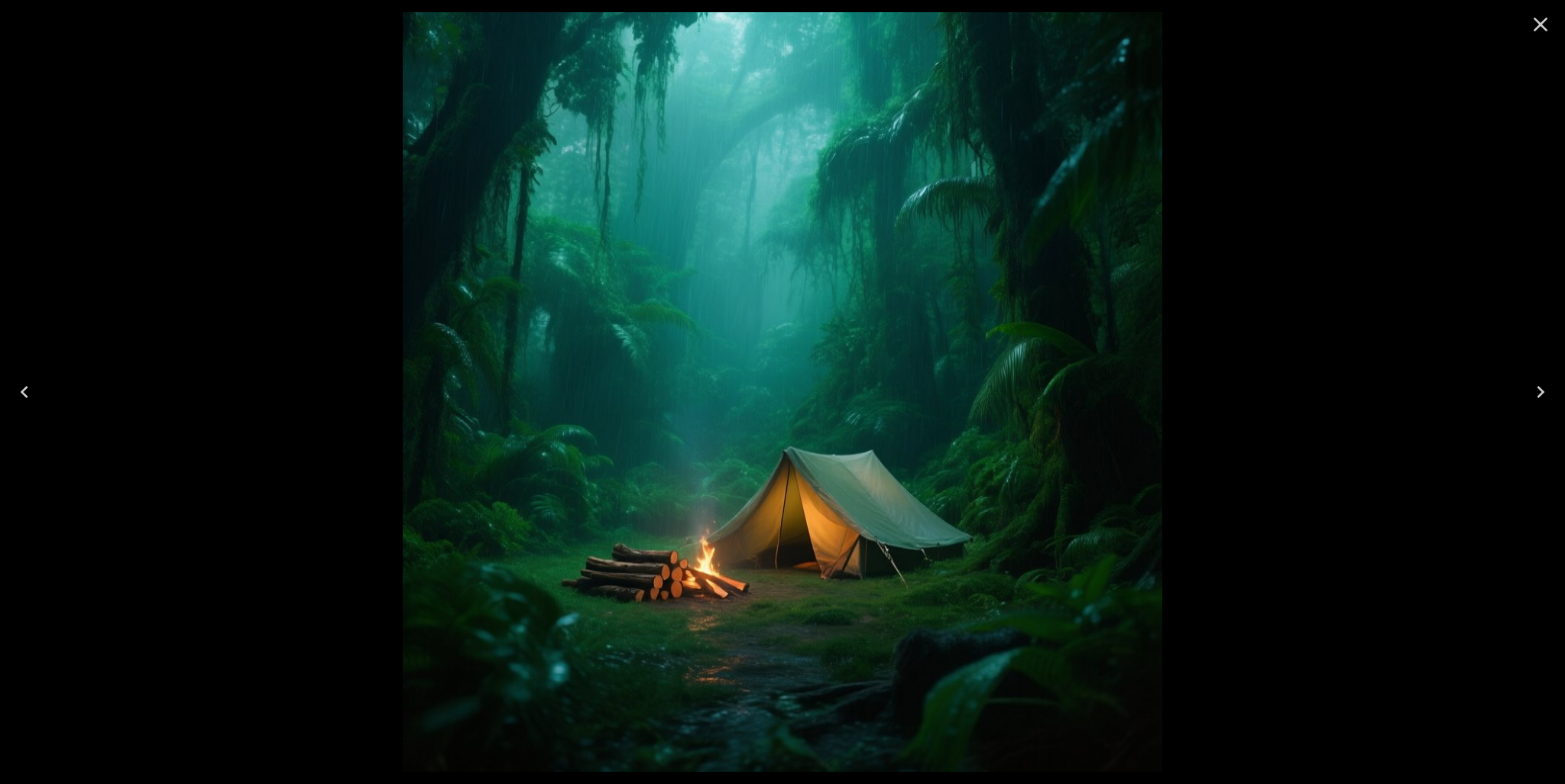
click at [1538, 31] on icon "Close" at bounding box center [1540, 24] width 24 height 24
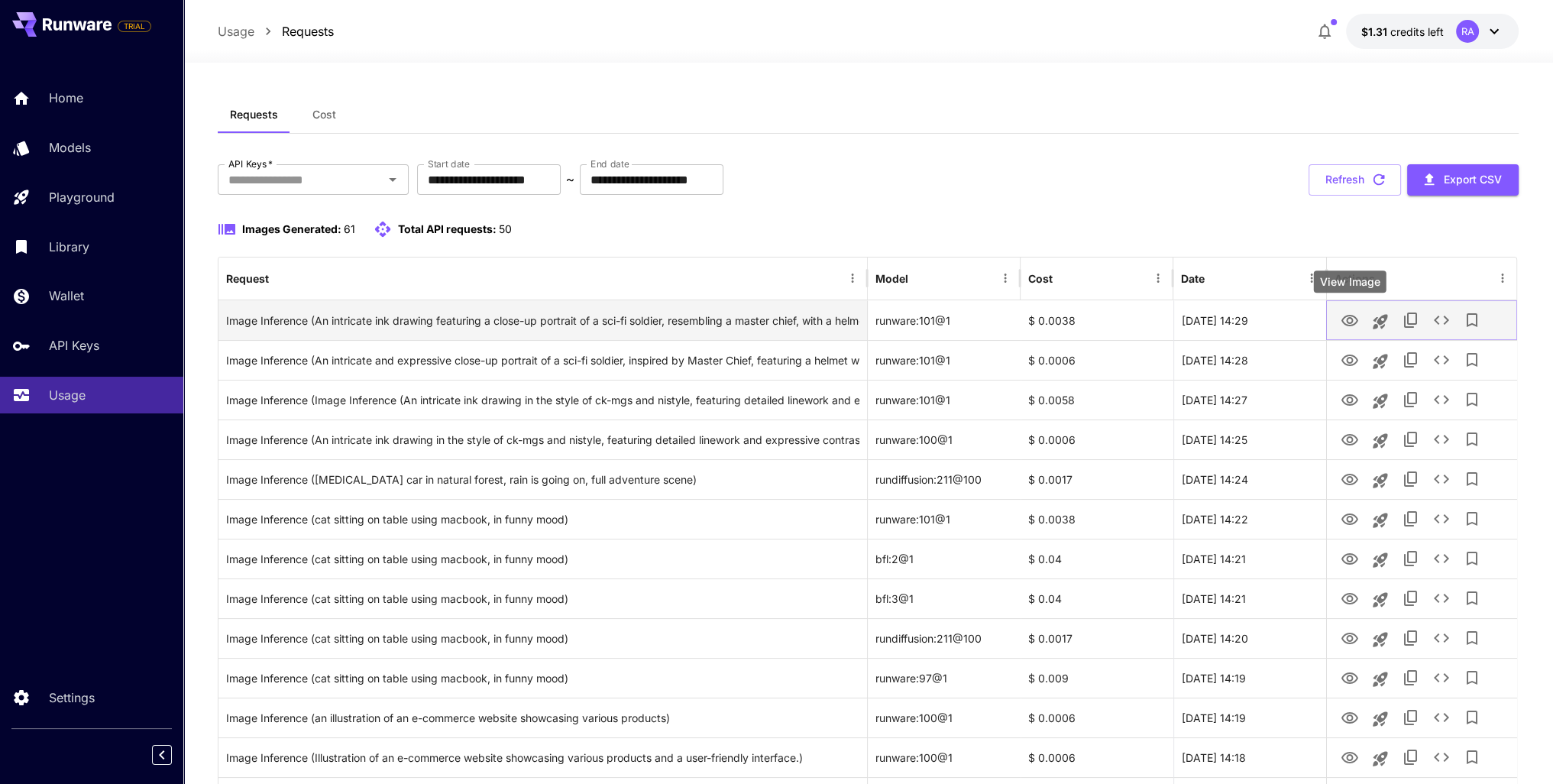
click at [1354, 317] on icon "View Image" at bounding box center [1349, 320] width 17 height 12
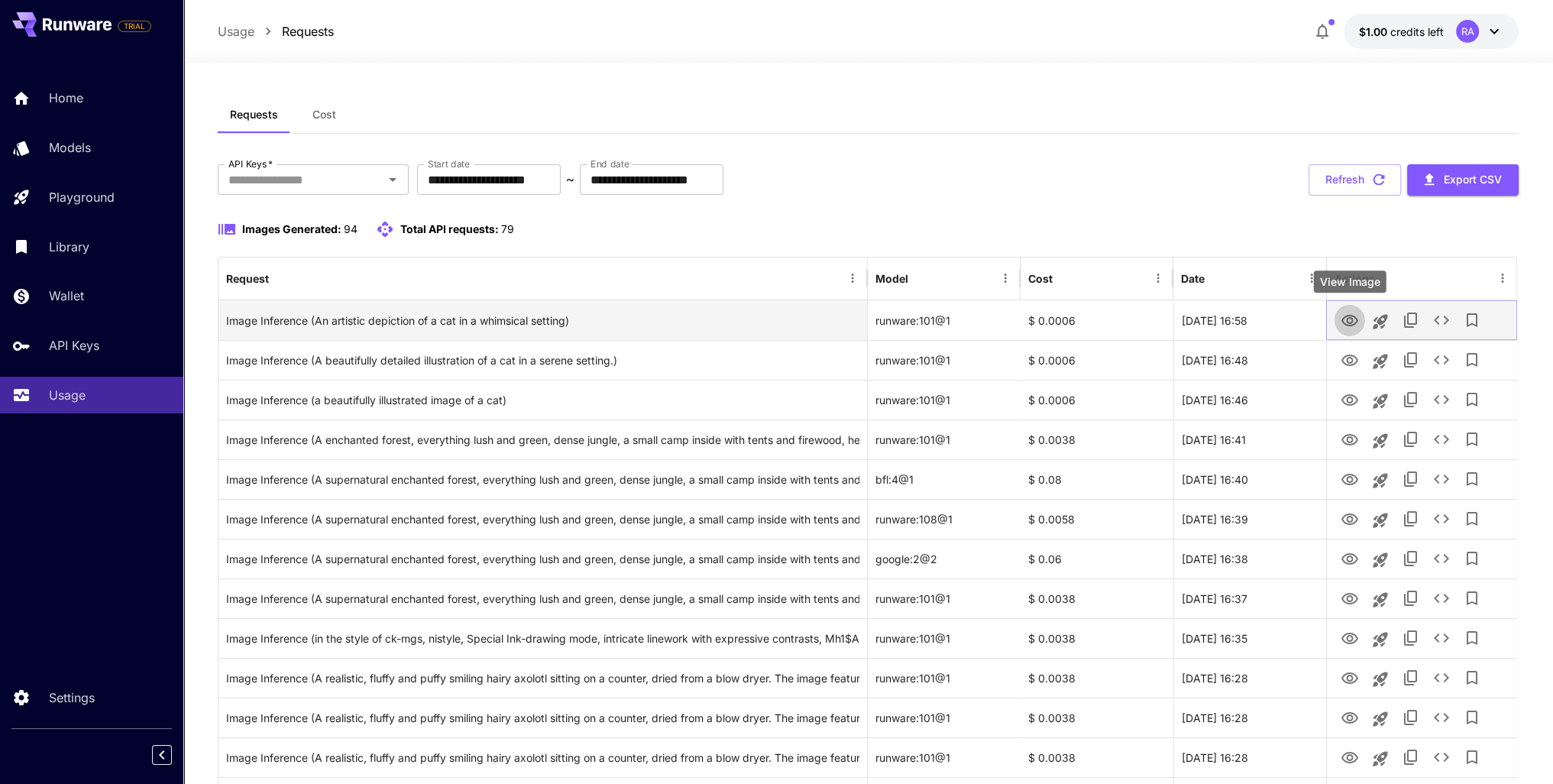
click at [1356, 317] on icon "View Image" at bounding box center [1349, 320] width 17 height 12
